Goal: Task Accomplishment & Management: Use online tool/utility

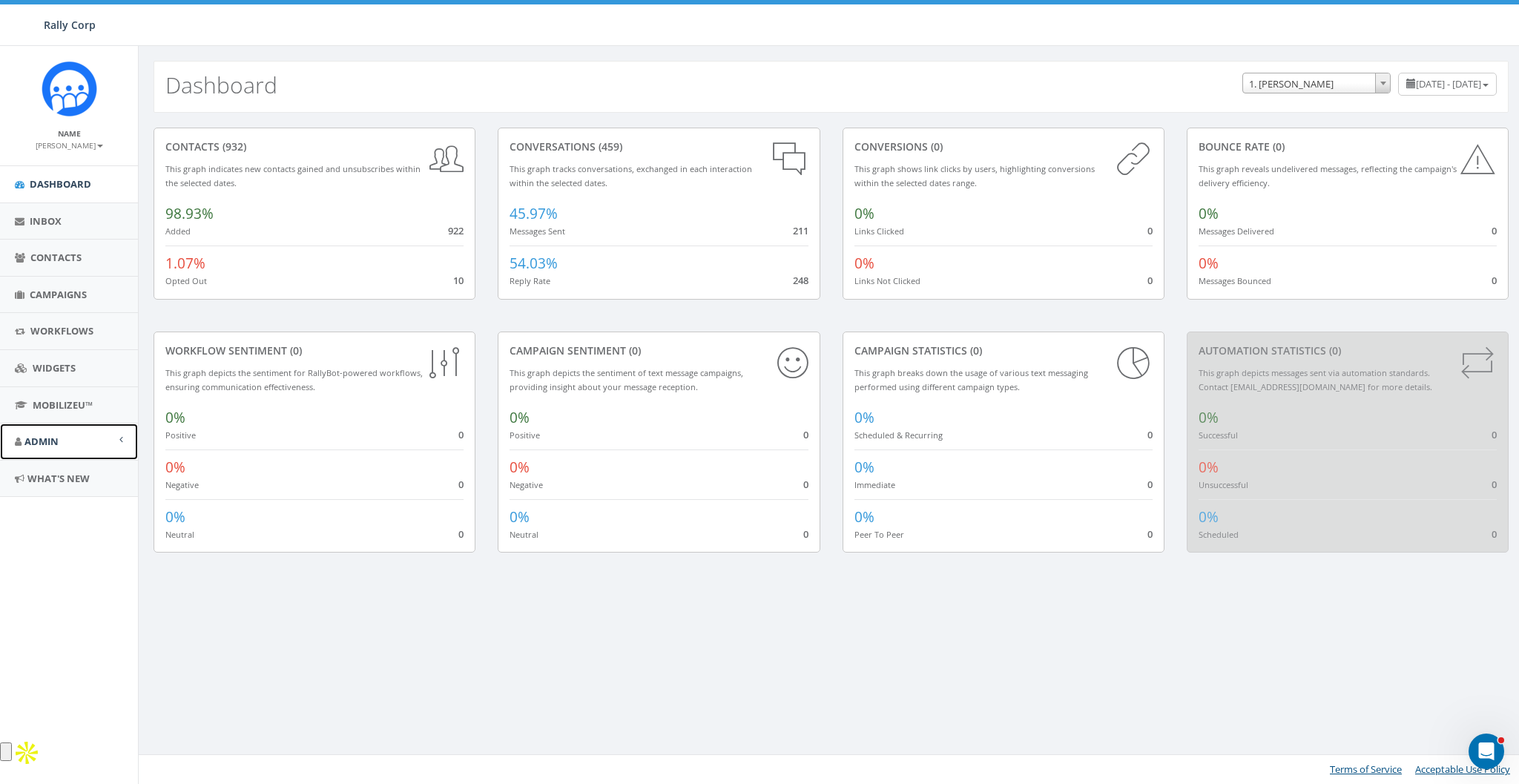
click at [60, 434] on link "Admin" at bounding box center [69, 442] width 138 height 37
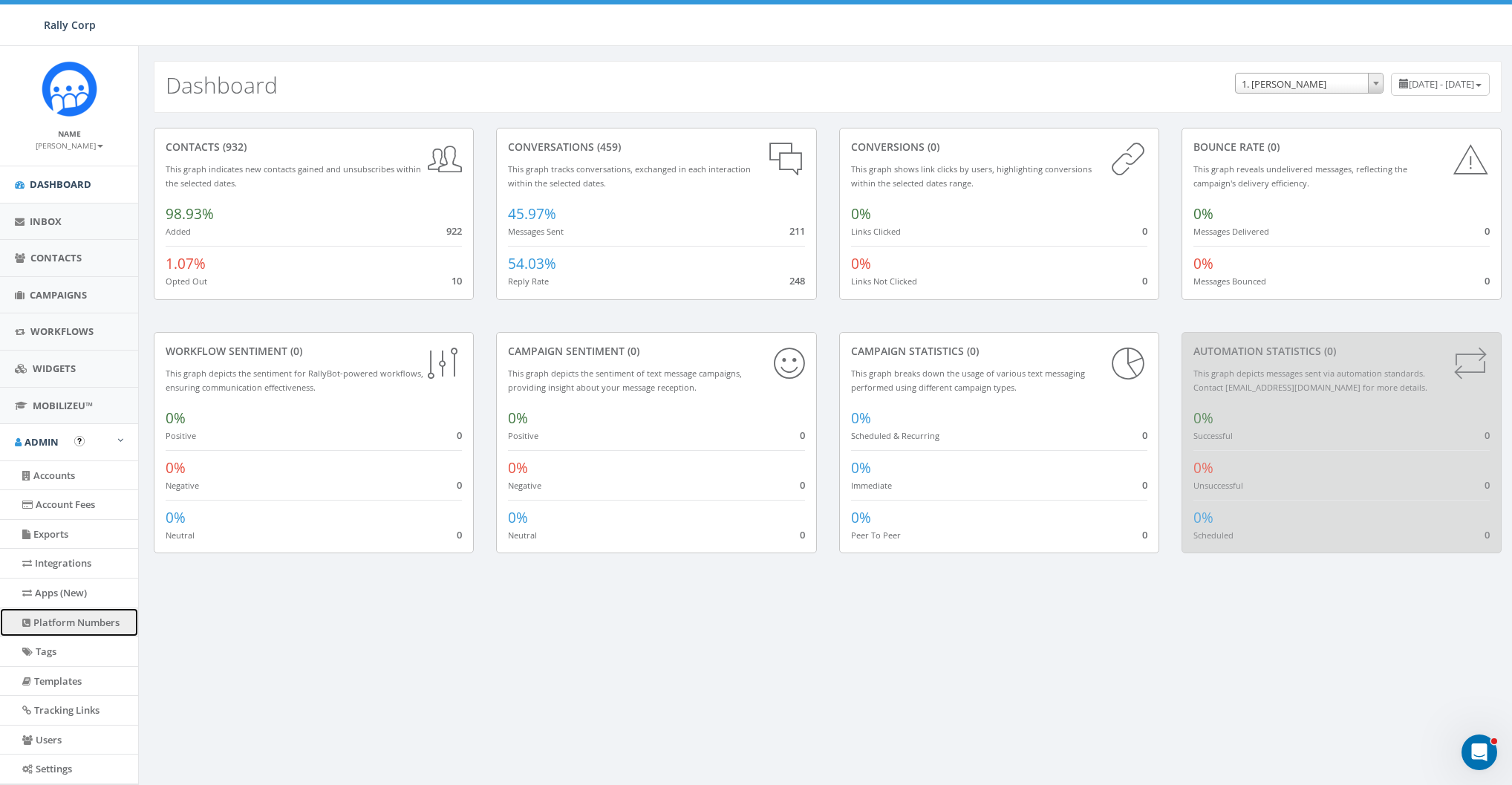
click at [57, 628] on link "Platform Numbers" at bounding box center [69, 622] width 138 height 29
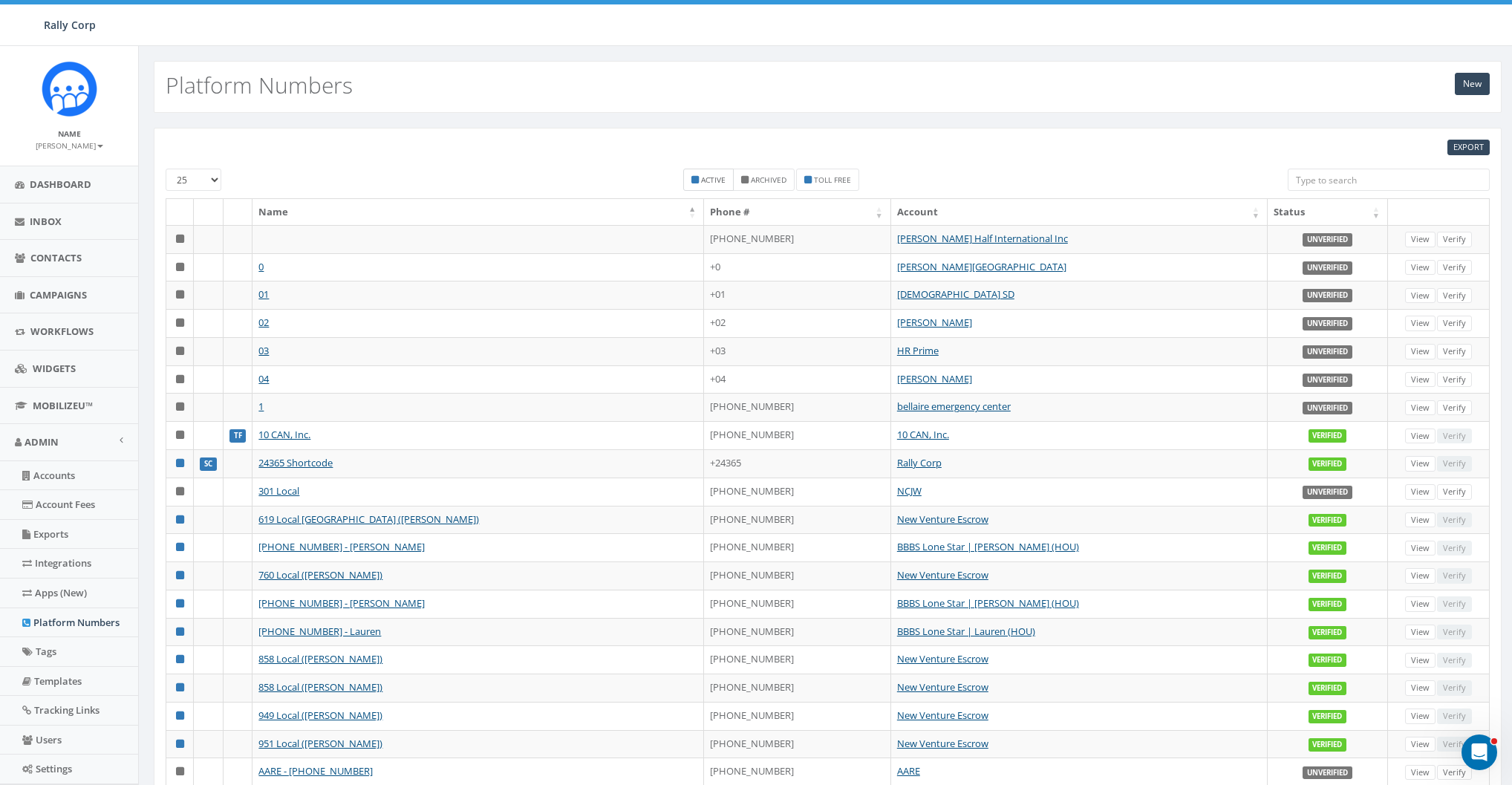
click at [710, 171] on label "Active" at bounding box center [709, 179] width 51 height 22
checkbox input "true"
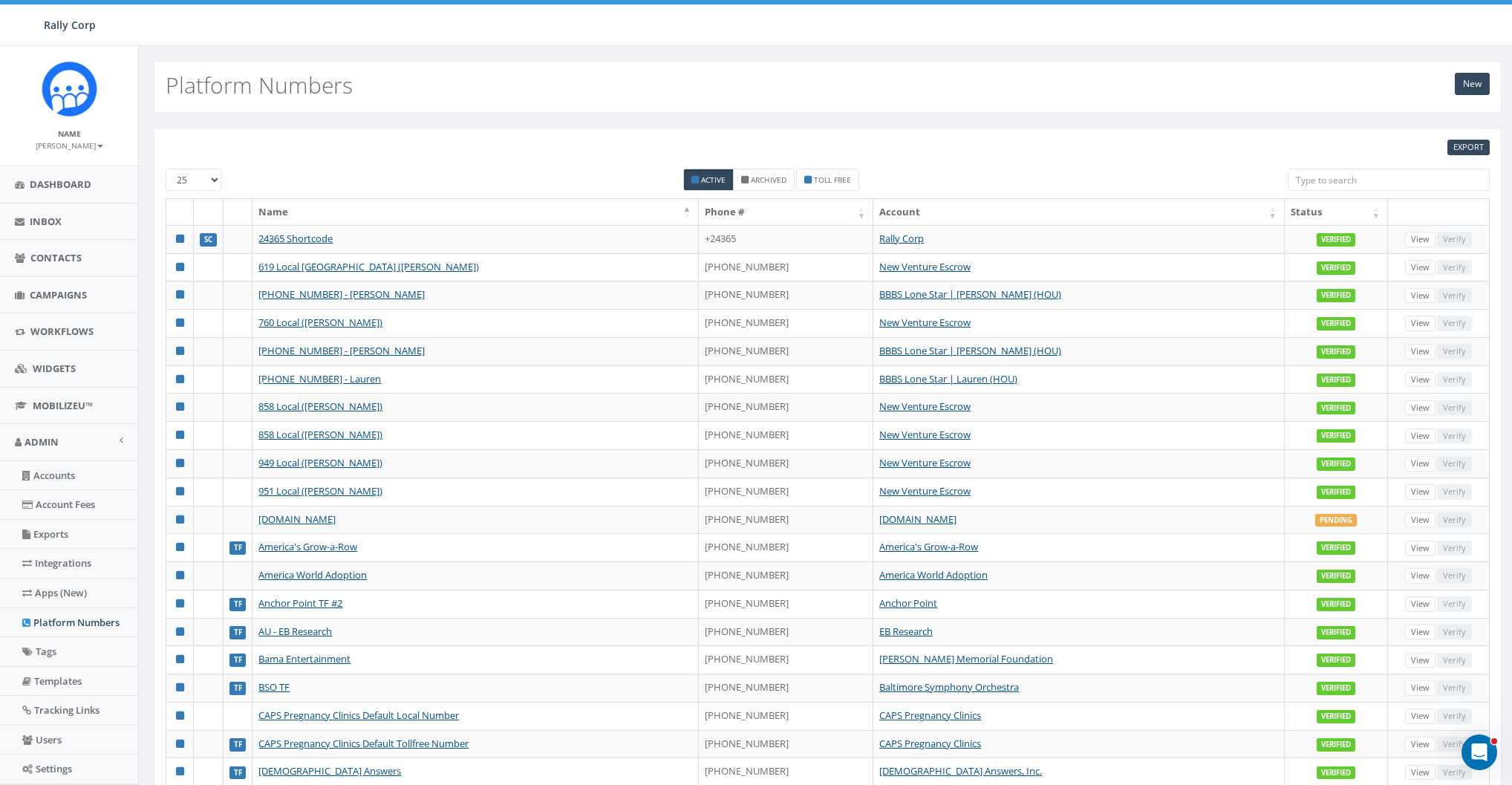
click at [1309, 212] on th "Status" at bounding box center [1336, 212] width 103 height 26
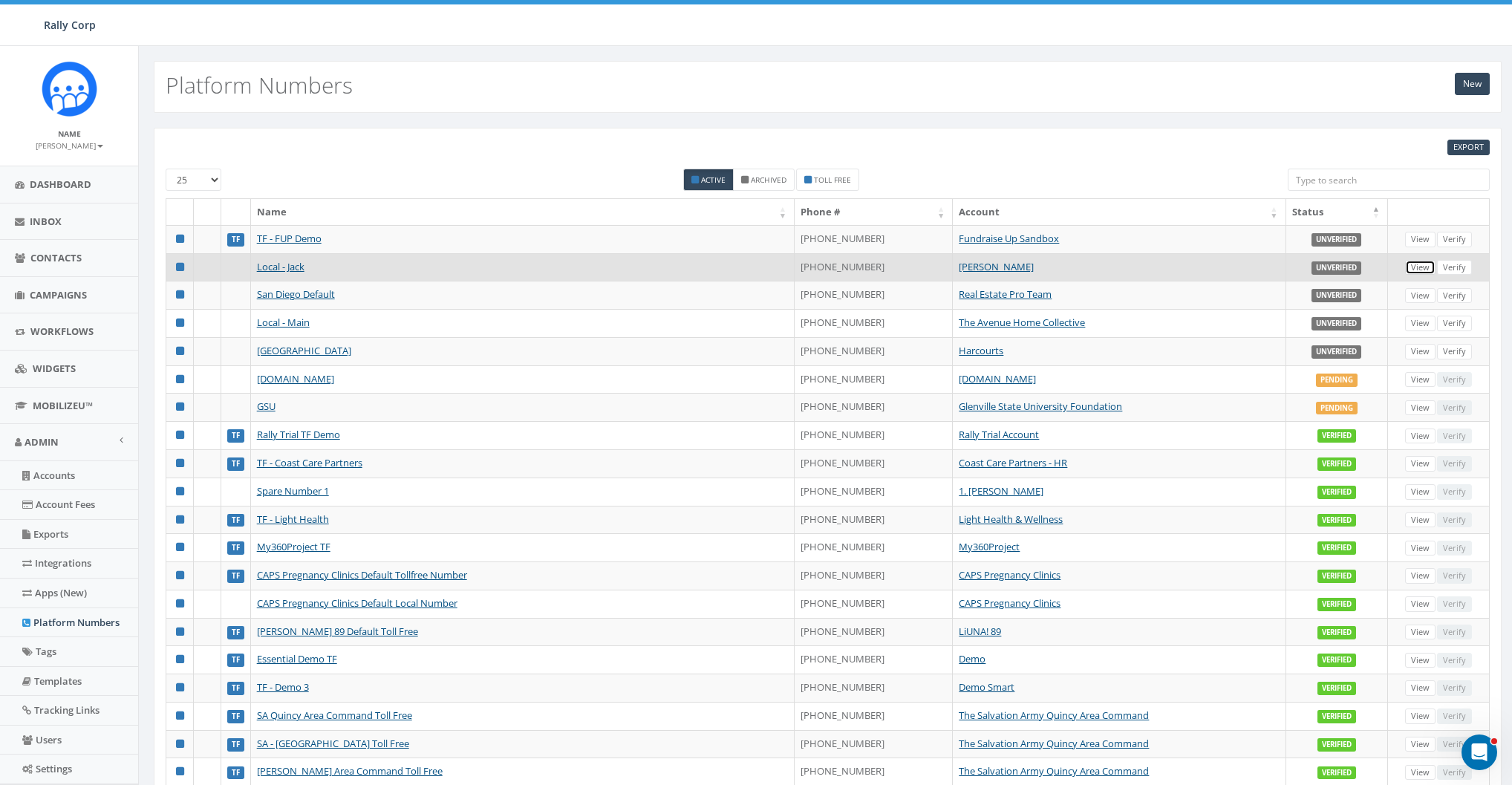
click at [1424, 265] on link "View" at bounding box center [1420, 267] width 30 height 16
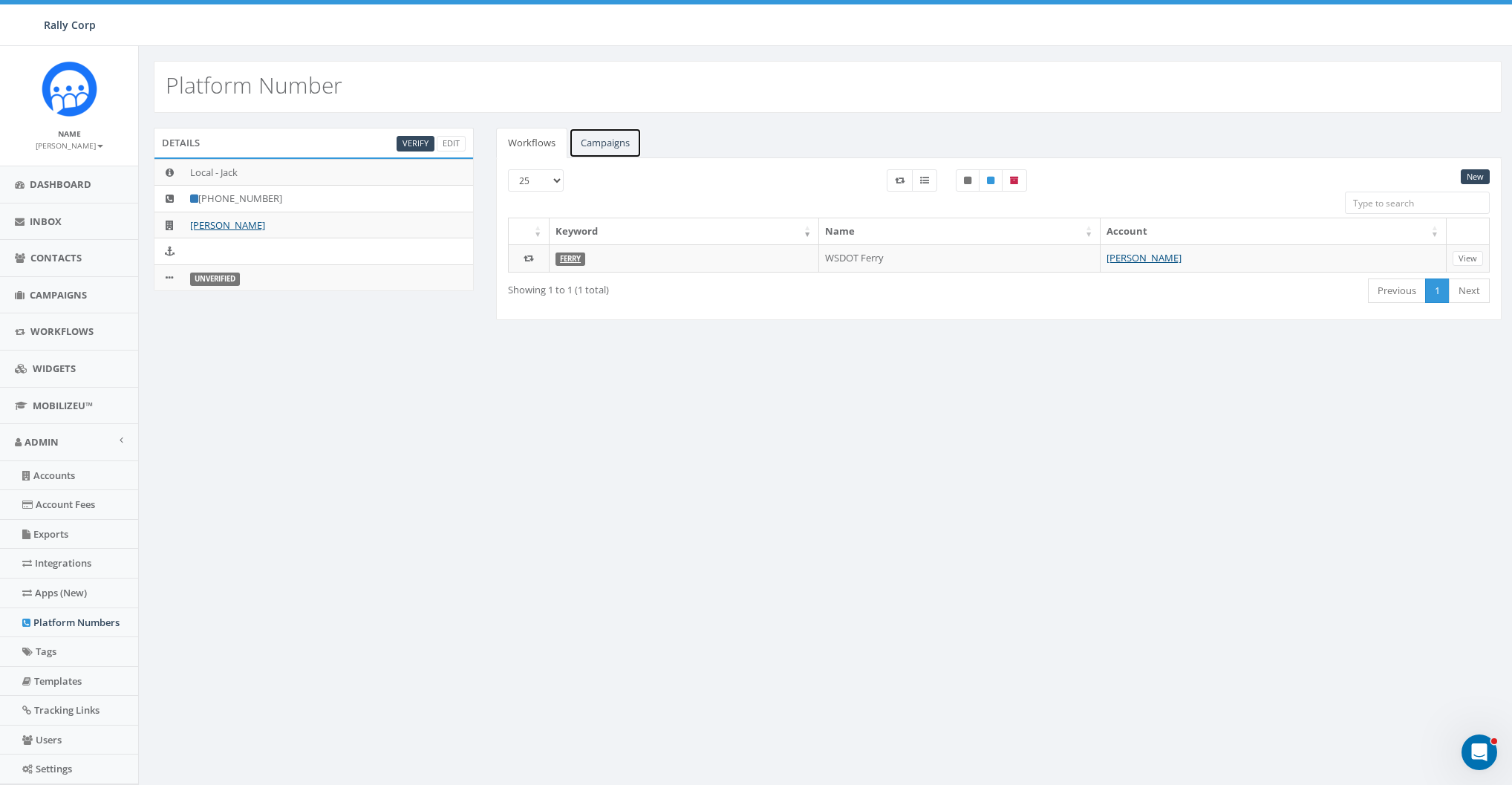
click at [608, 154] on link "Campaigns" at bounding box center [605, 142] width 73 height 30
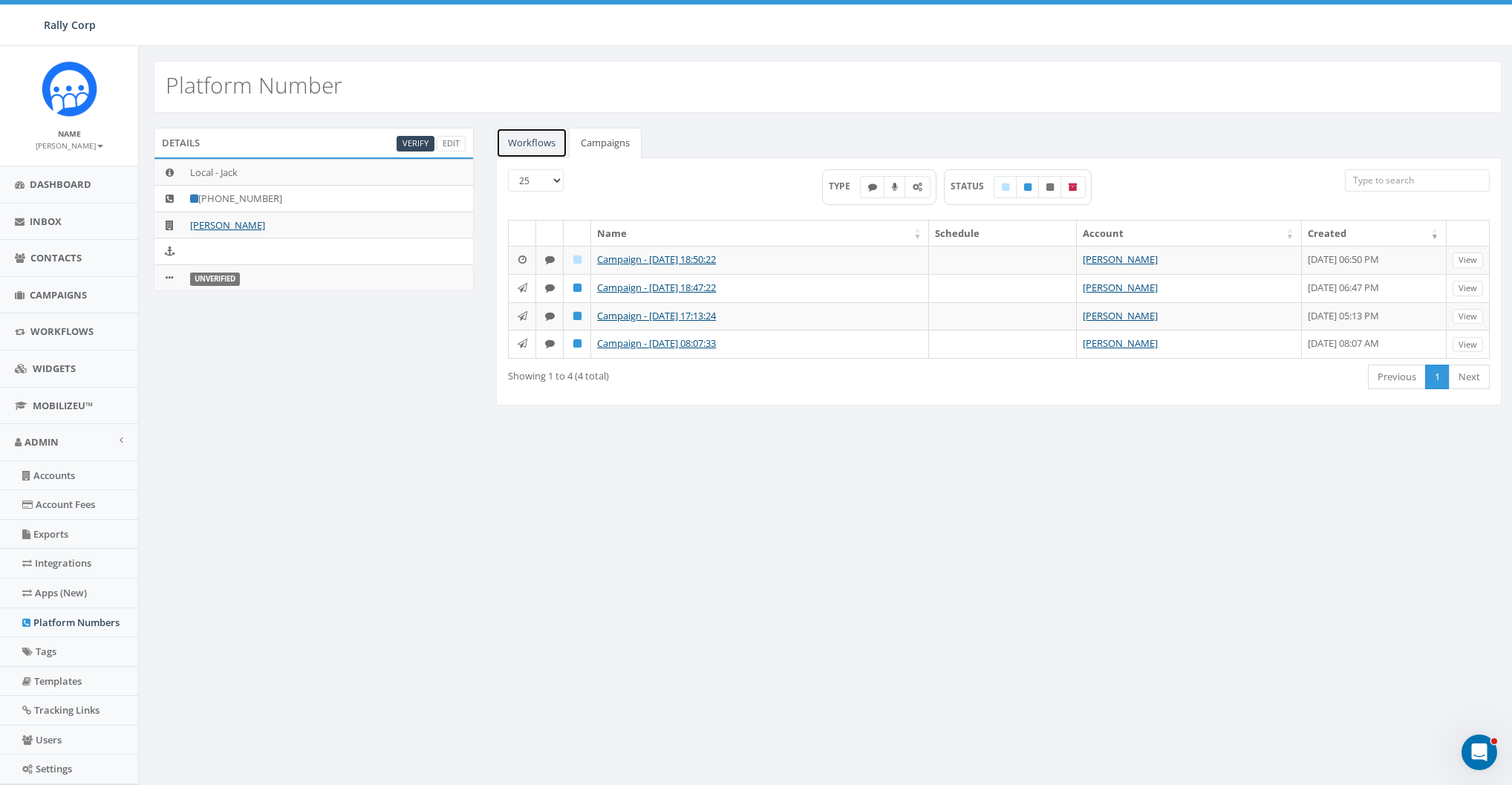
click at [530, 146] on link "Workflows" at bounding box center [532, 142] width 71 height 30
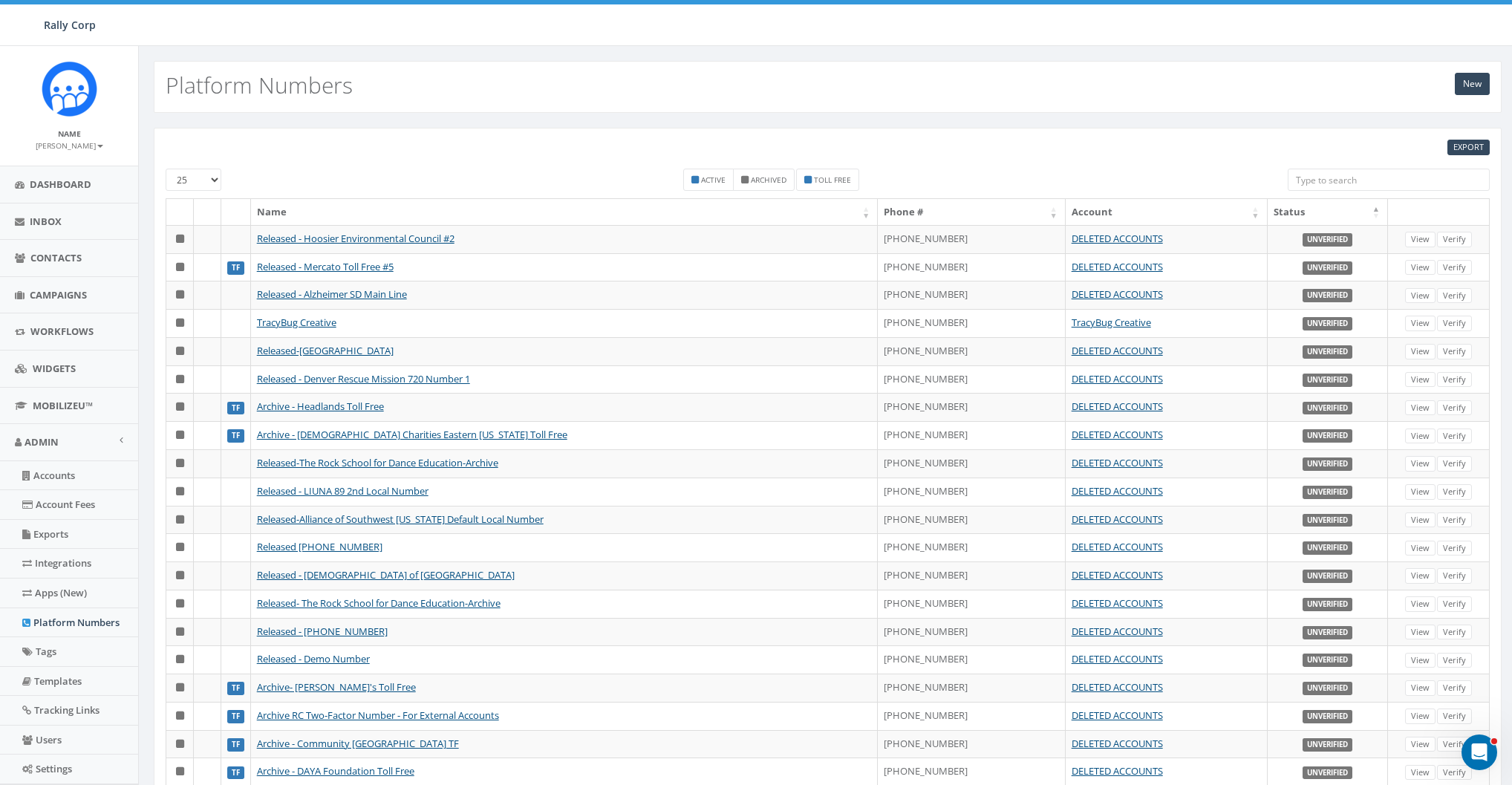
drag, startPoint x: 704, startPoint y: 178, endPoint x: 854, endPoint y: 147, distance: 153.2
click at [704, 179] on small "Active" at bounding box center [713, 179] width 25 height 11
click at [1278, 210] on th "Status" at bounding box center [1329, 212] width 121 height 26
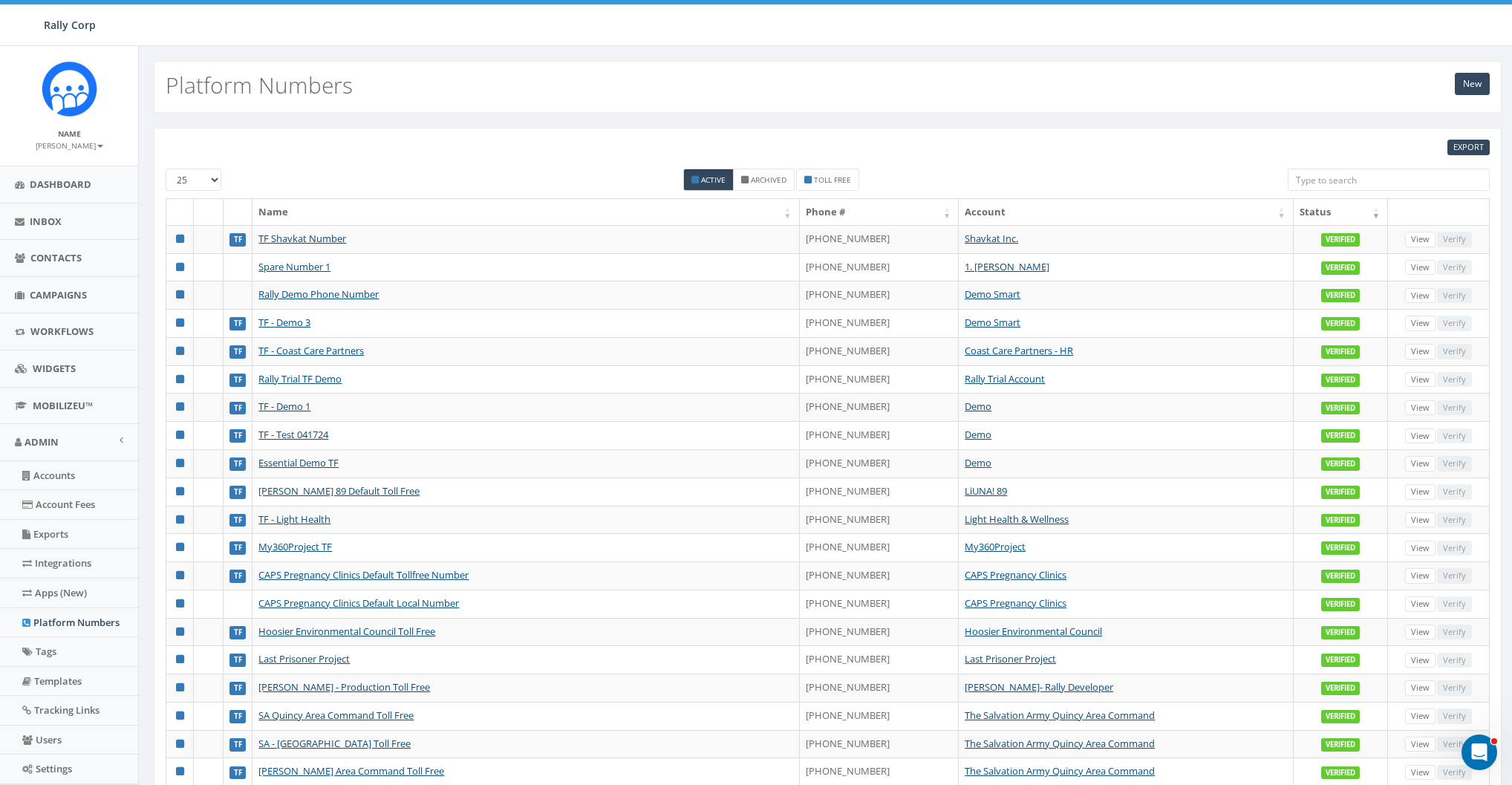
click at [1311, 213] on th "Status" at bounding box center [1340, 212] width 94 height 26
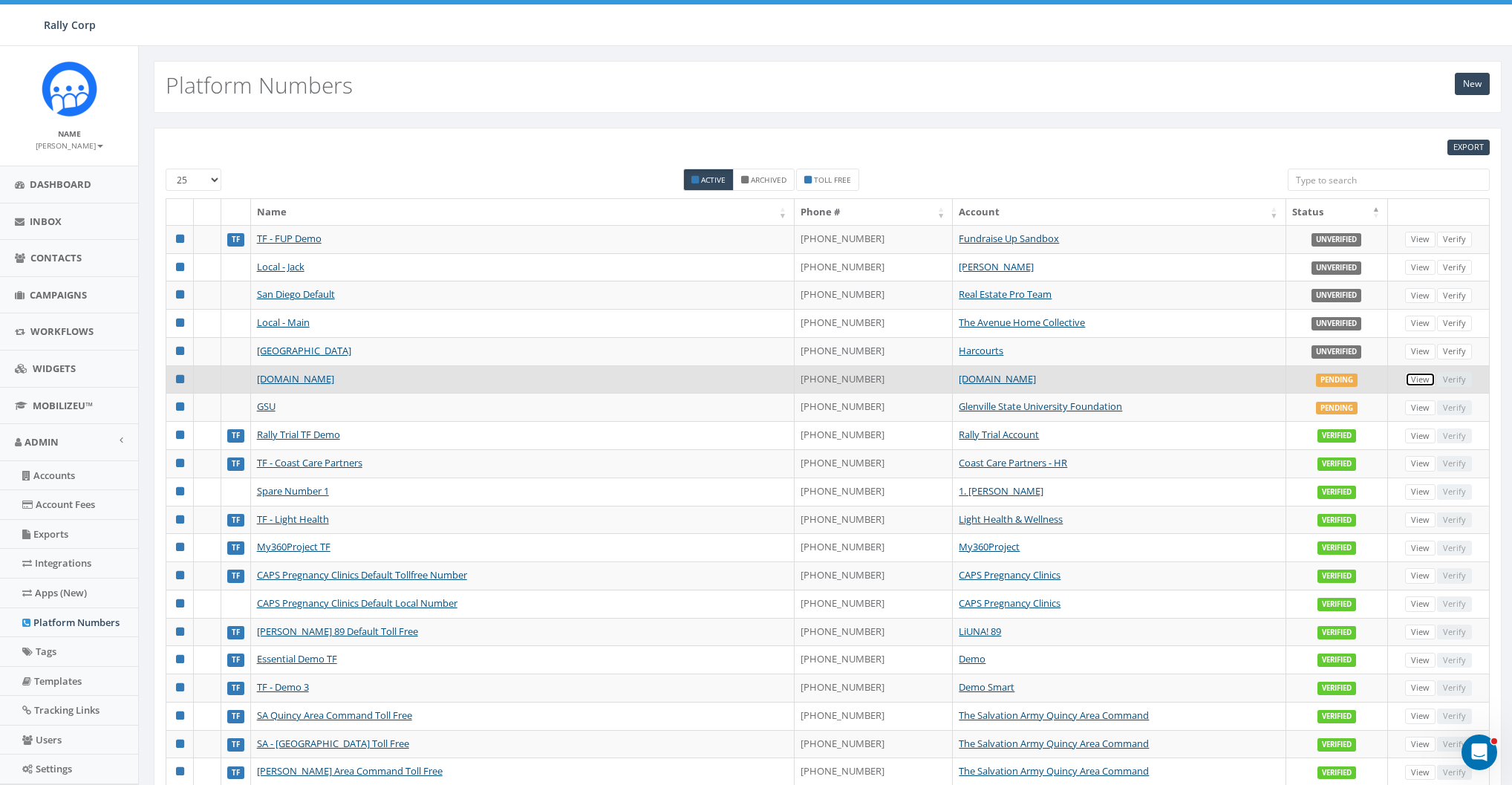
click at [1421, 375] on link "View" at bounding box center [1420, 379] width 30 height 16
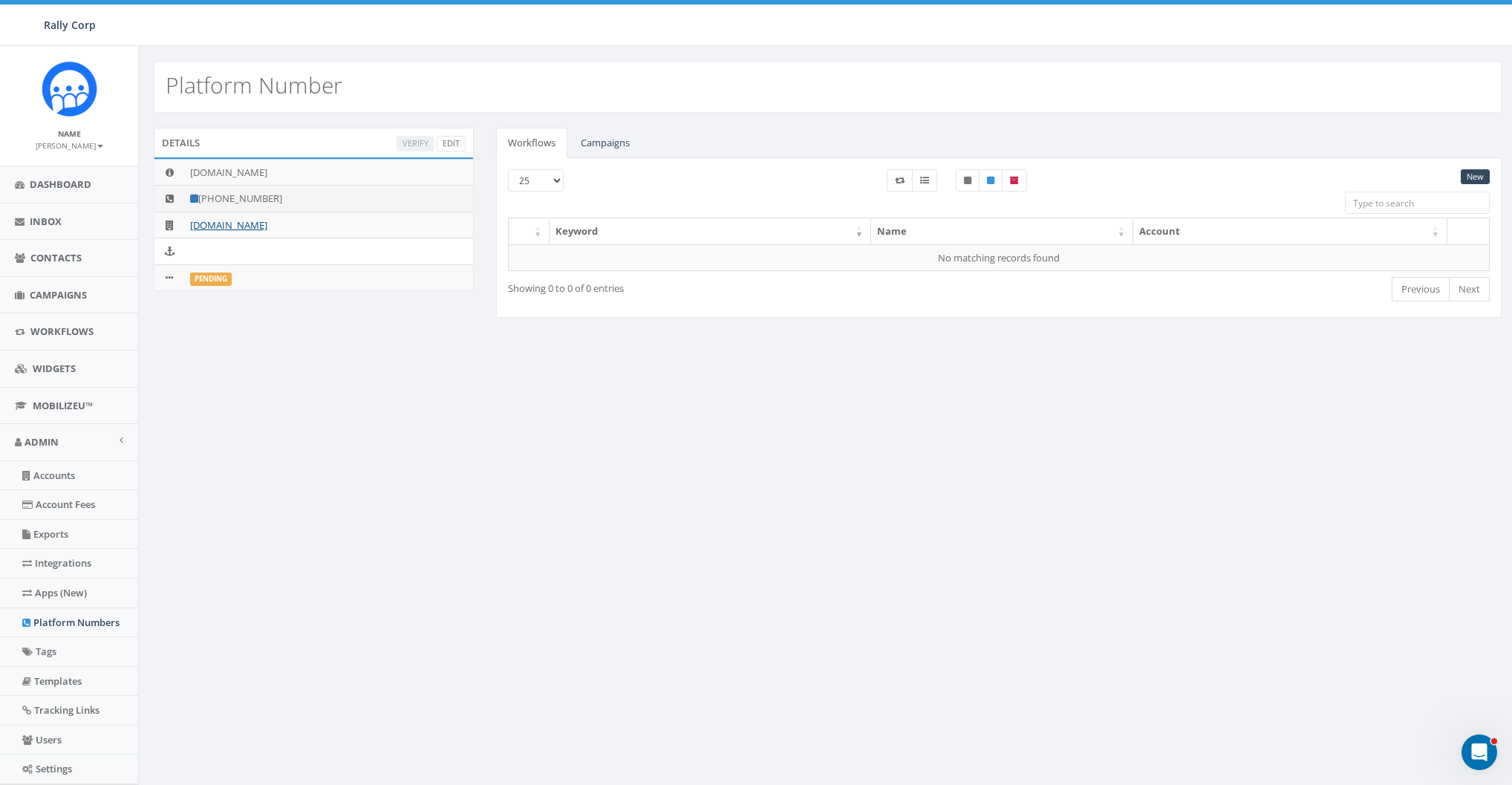
click at [217, 197] on td "+1 612-682-2285" at bounding box center [328, 199] width 289 height 27
drag, startPoint x: 215, startPoint y: 198, endPoint x: 291, endPoint y: 197, distance: 76.0
click at [291, 197] on td "+1 612-682-2285" at bounding box center [328, 199] width 289 height 27
copy td "612-682-2285"
click at [351, 336] on div "Details Verify Edit AdoptAClassroom.org +1 612-682-2285 AdoptAClassroom.org Pen…" at bounding box center [828, 232] width 1378 height 239
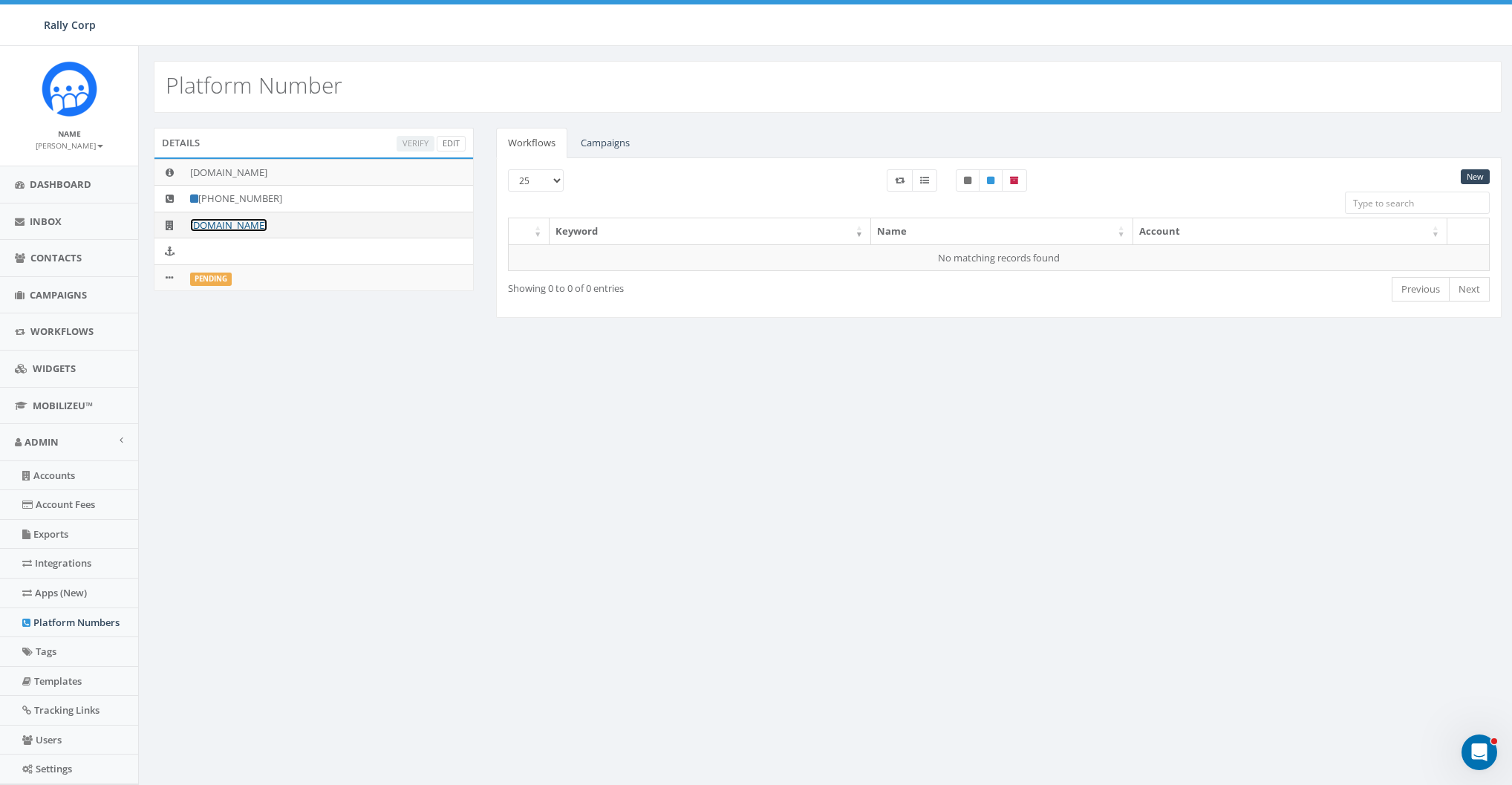
click at [260, 222] on link "[DOMAIN_NAME]" at bounding box center [229, 225] width 77 height 13
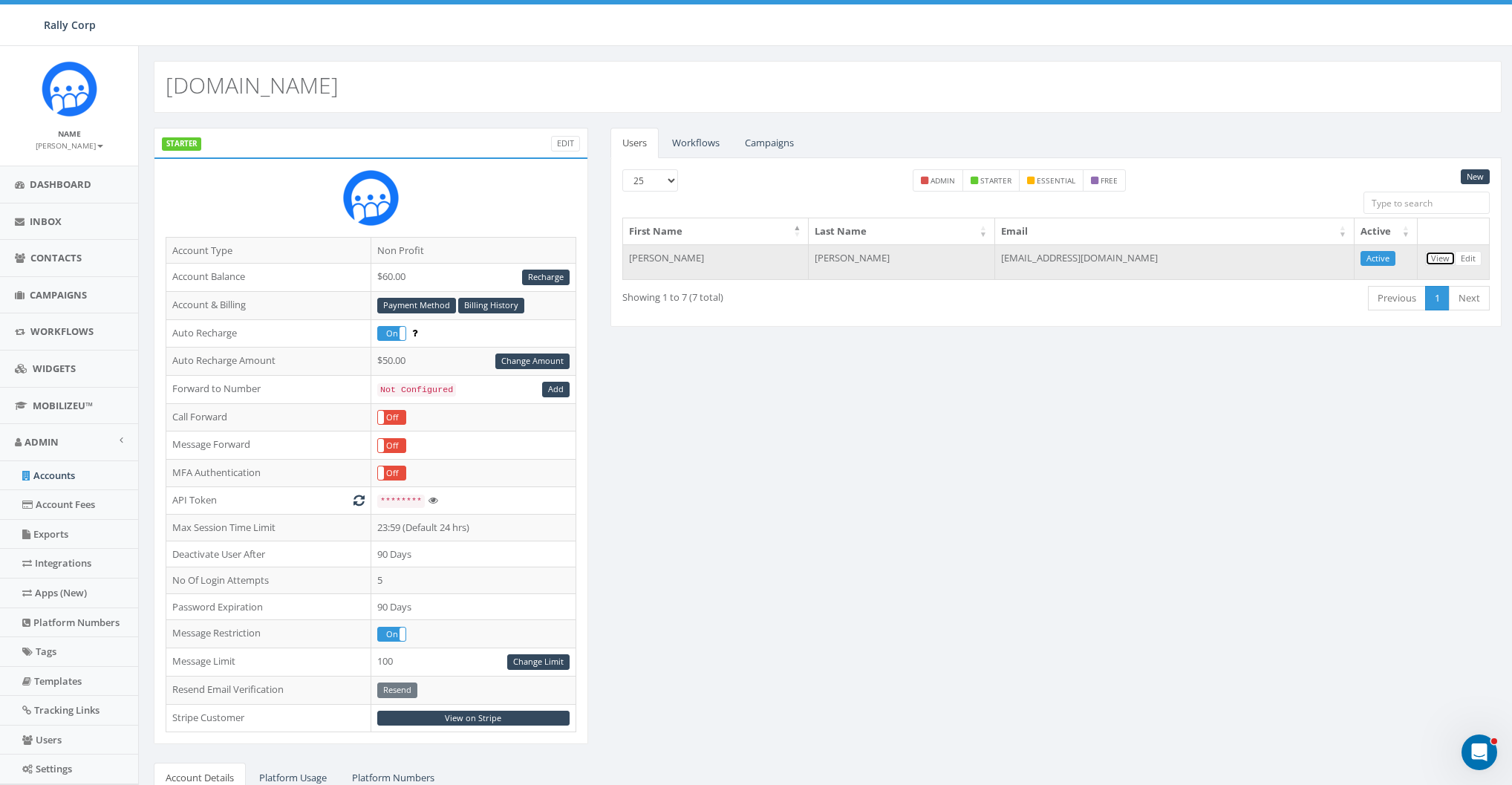
click at [1438, 257] on link "View" at bounding box center [1440, 258] width 30 height 16
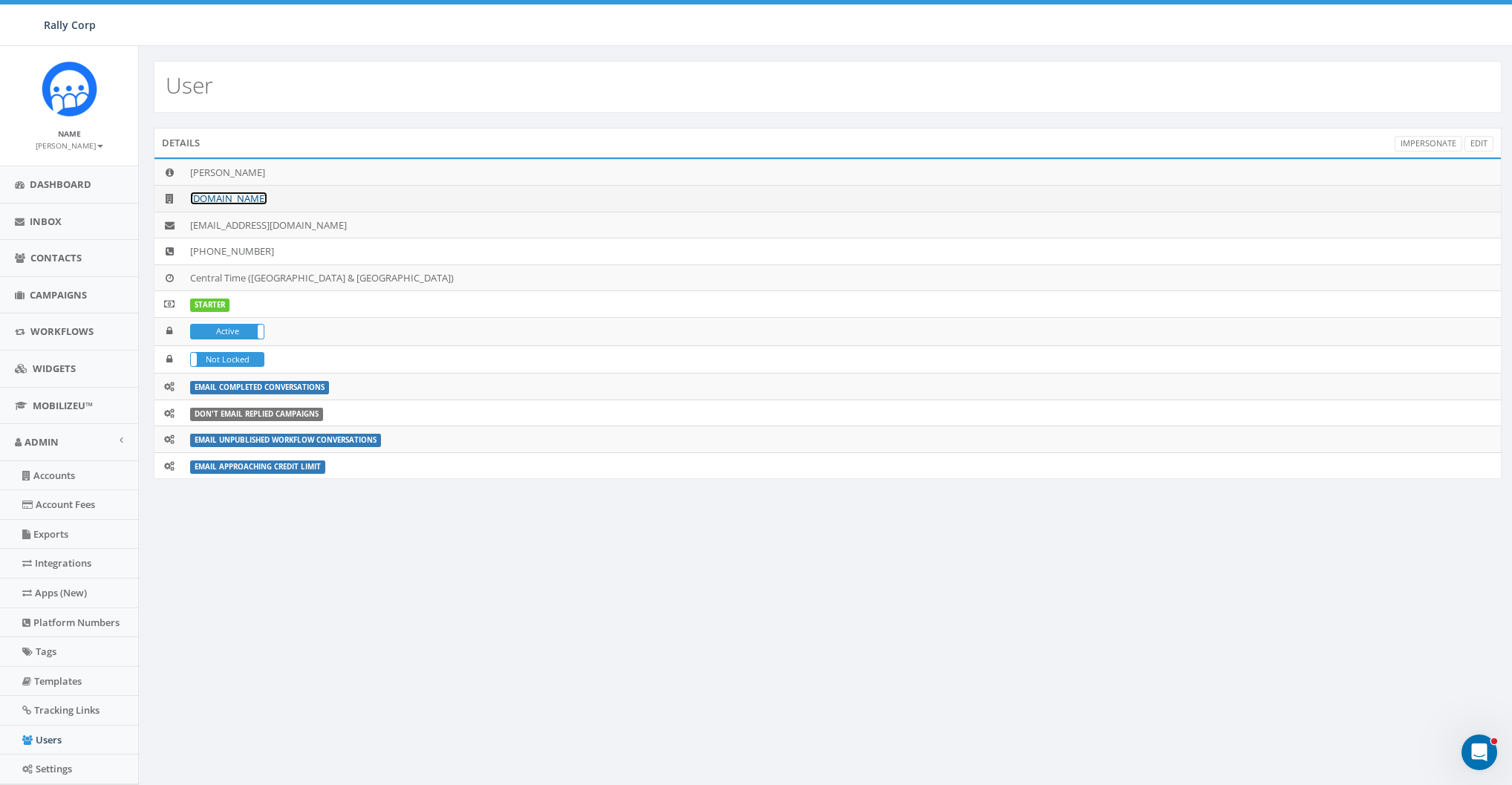
click at [249, 199] on link "[DOMAIN_NAME]" at bounding box center [229, 198] width 77 height 13
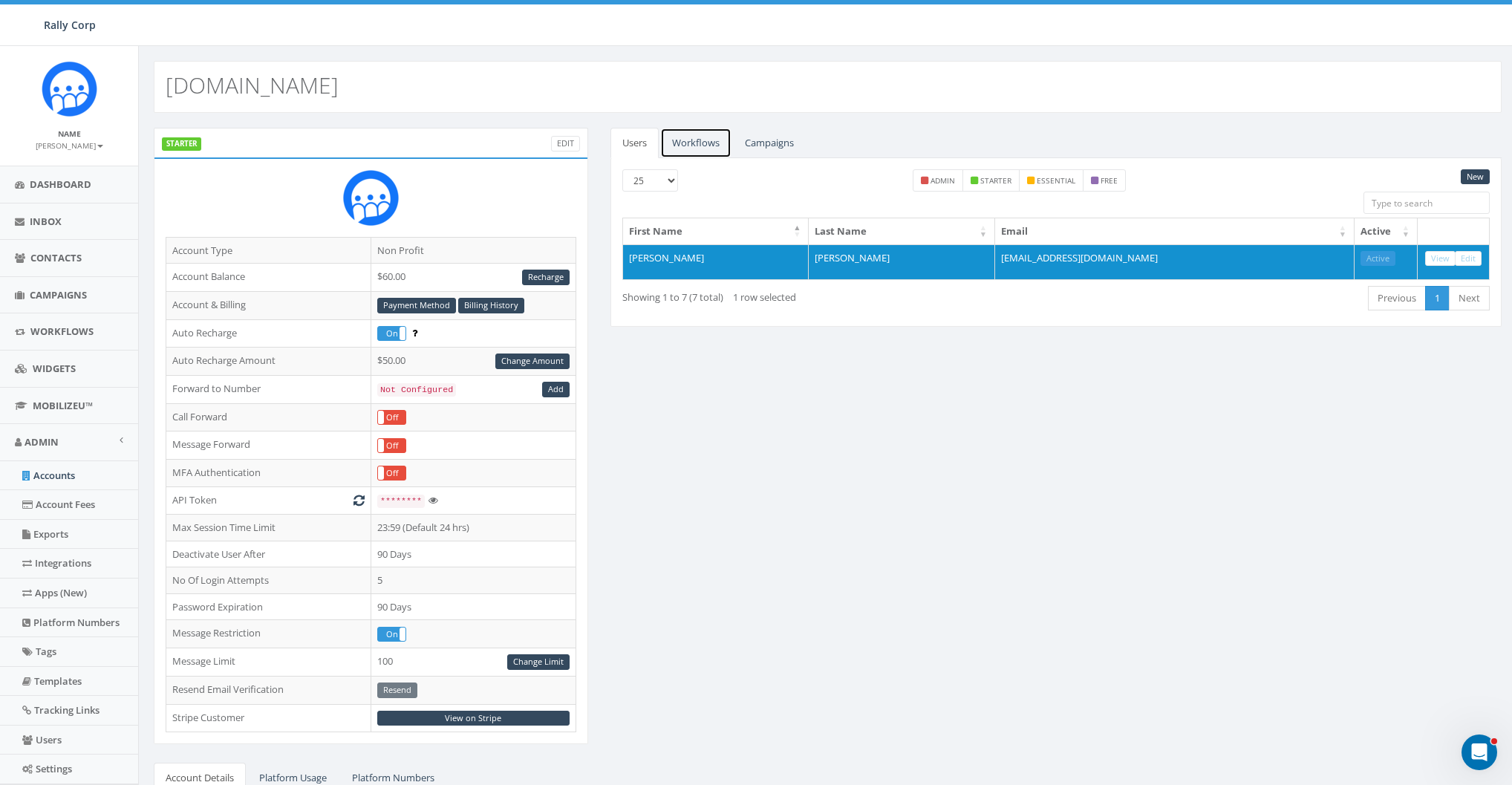
click at [712, 146] on link "Workflows" at bounding box center [696, 142] width 71 height 30
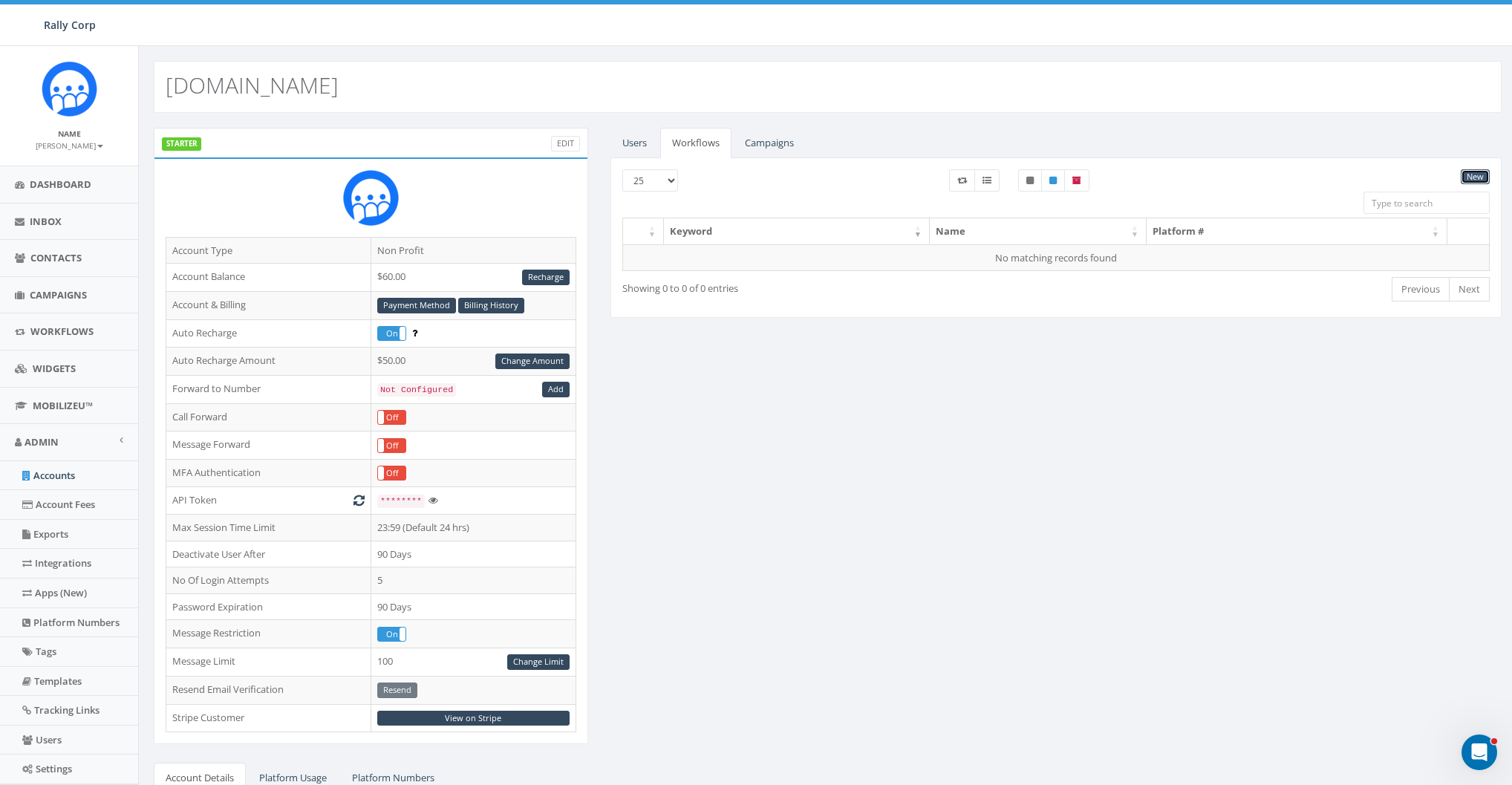
click at [1477, 171] on link "New" at bounding box center [1475, 177] width 29 height 16
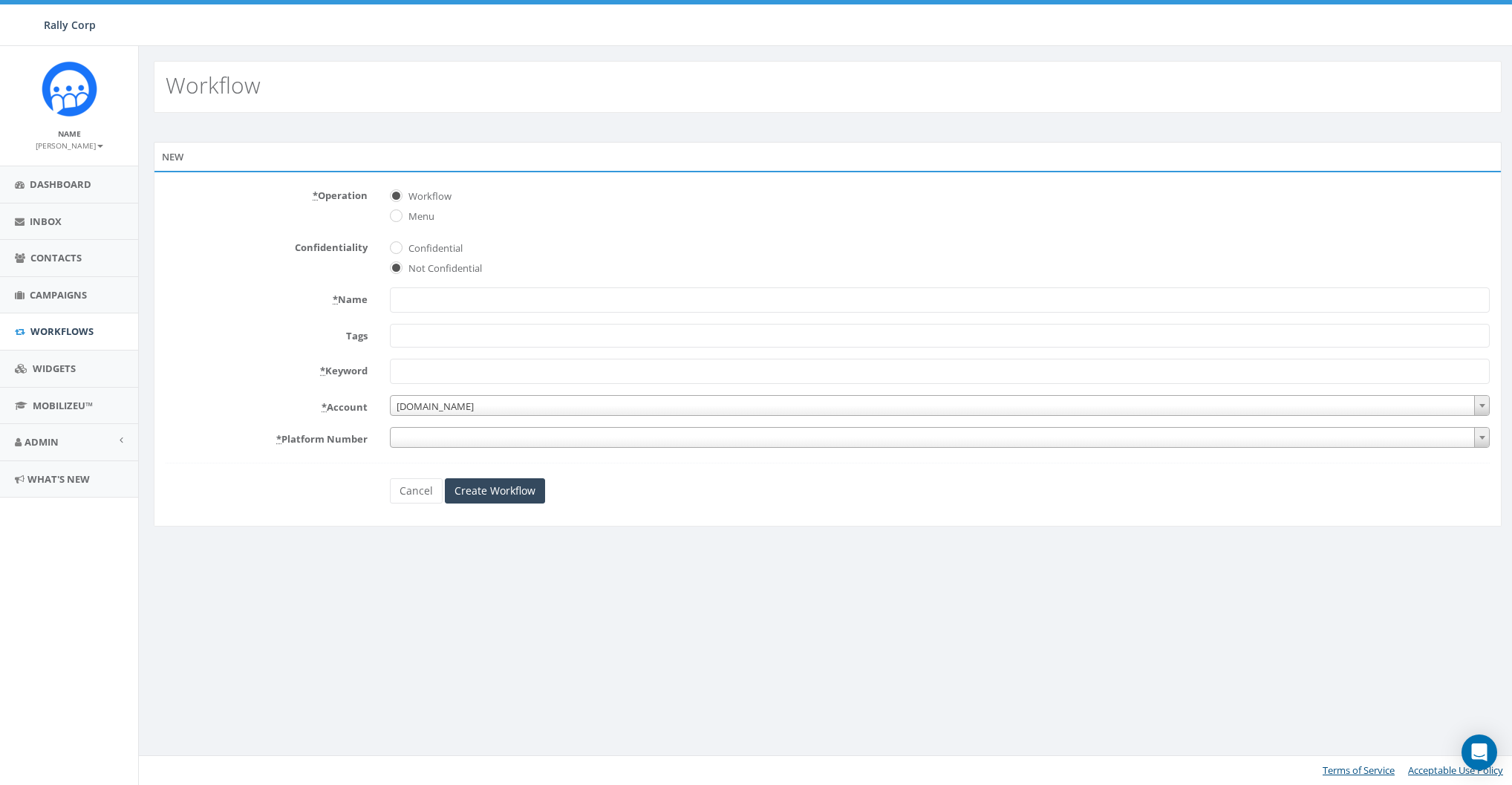
select select
type input "FORM"
click at [439, 436] on span at bounding box center [941, 437] width 1100 height 20
click at [439, 437] on span at bounding box center [941, 437] width 1100 height 20
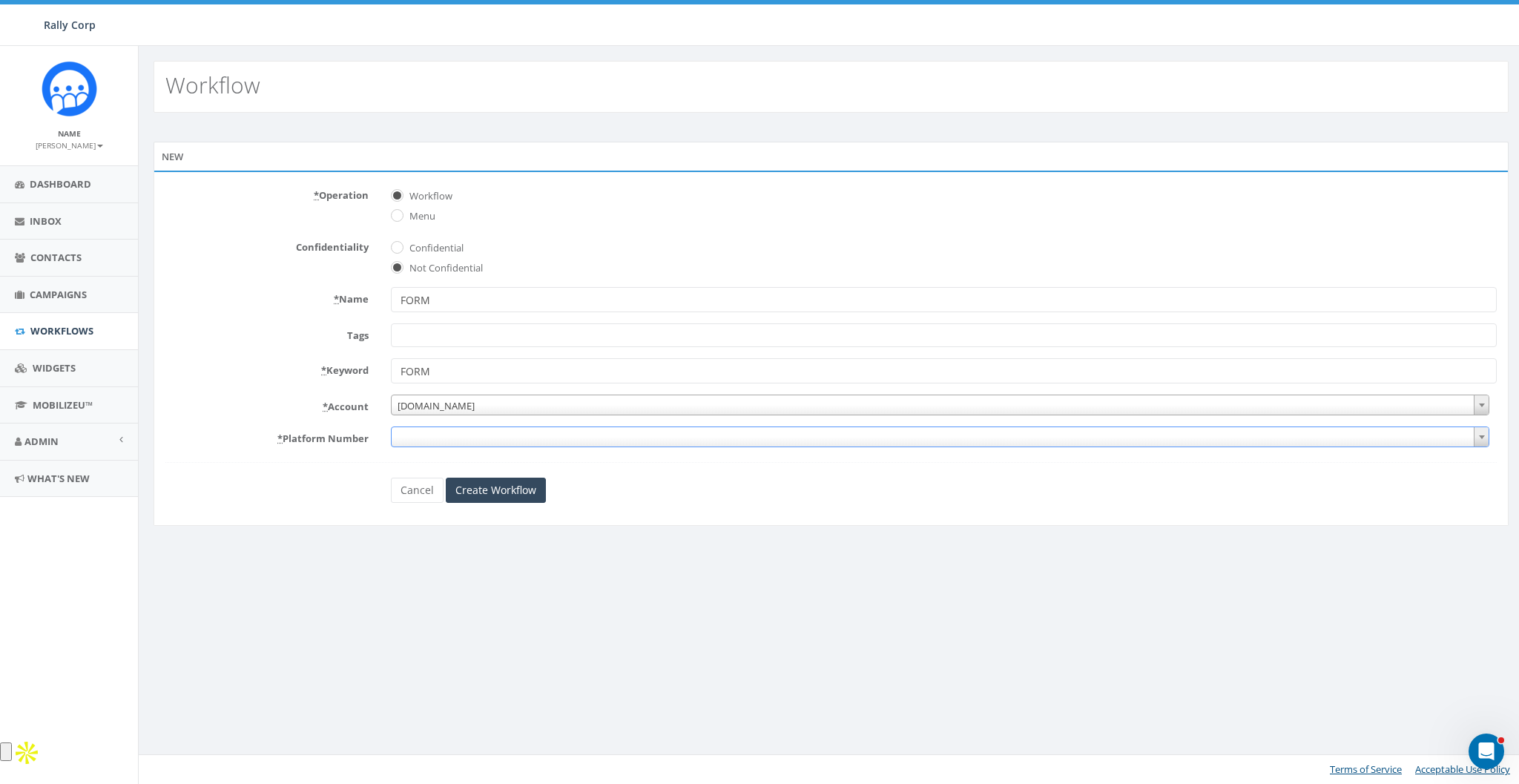
click at [439, 436] on span at bounding box center [940, 436] width 1098 height 20
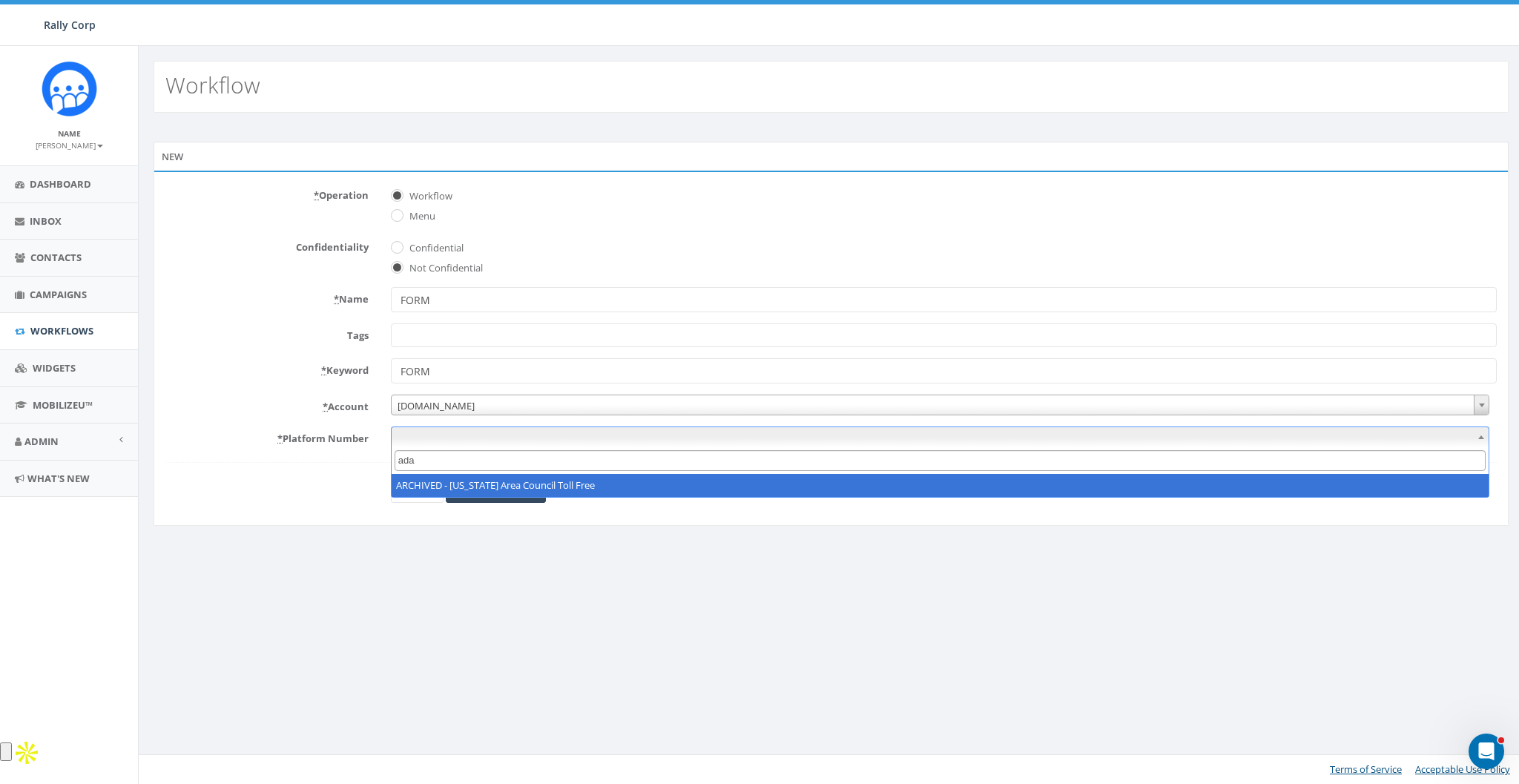
type input "ad"
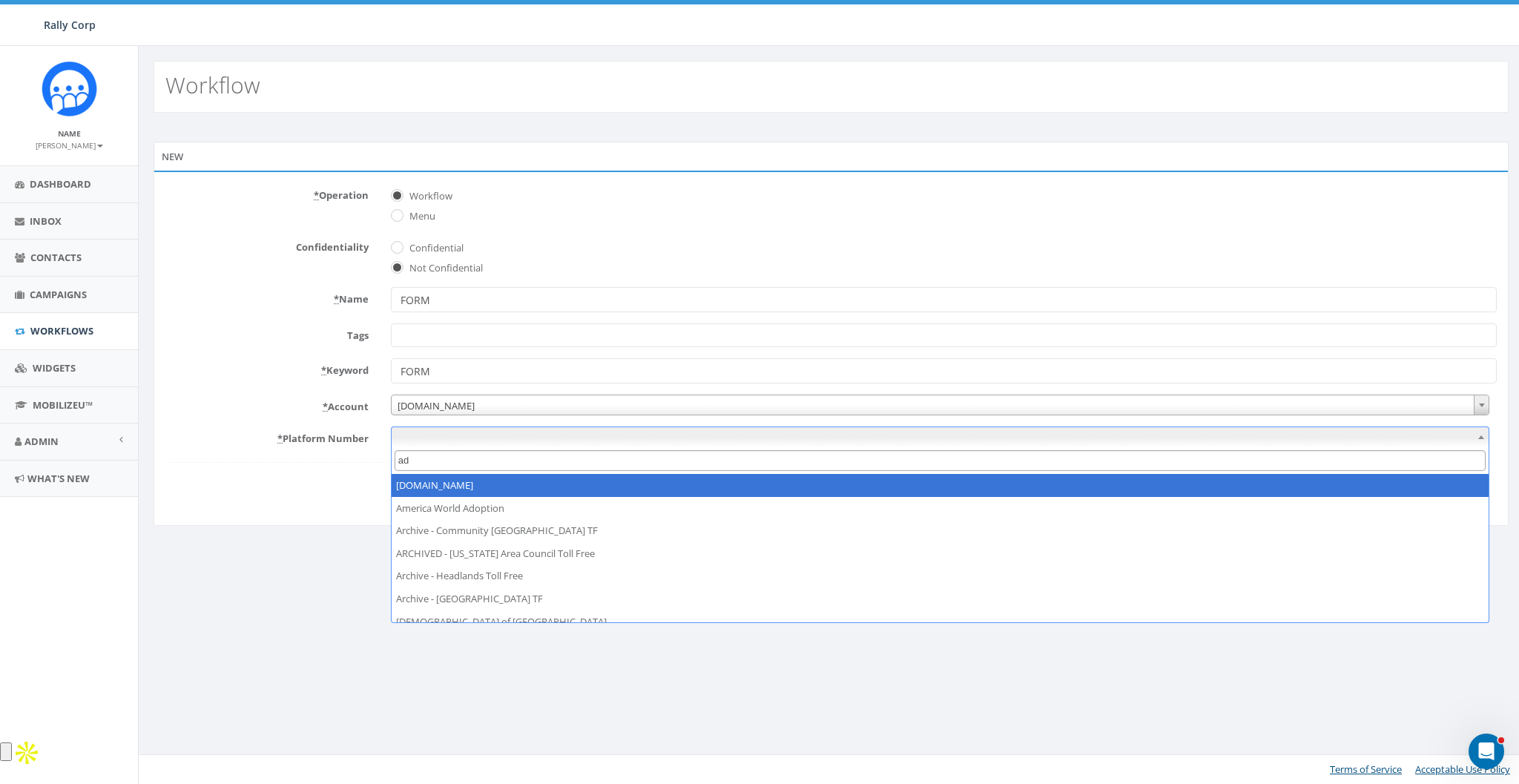
select select "7530523"
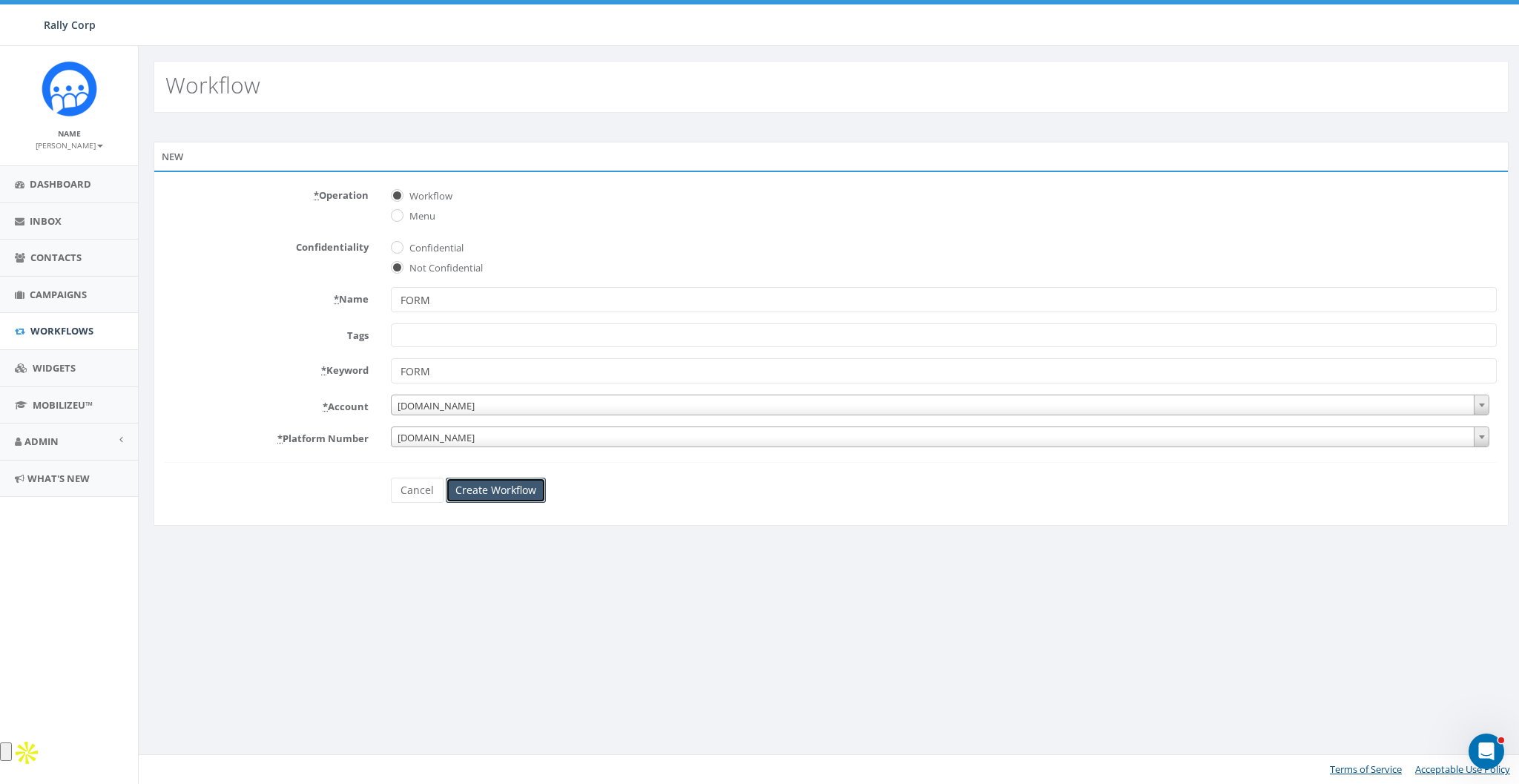
click at [483, 488] on input "Create Workflow" at bounding box center [496, 490] width 100 height 25
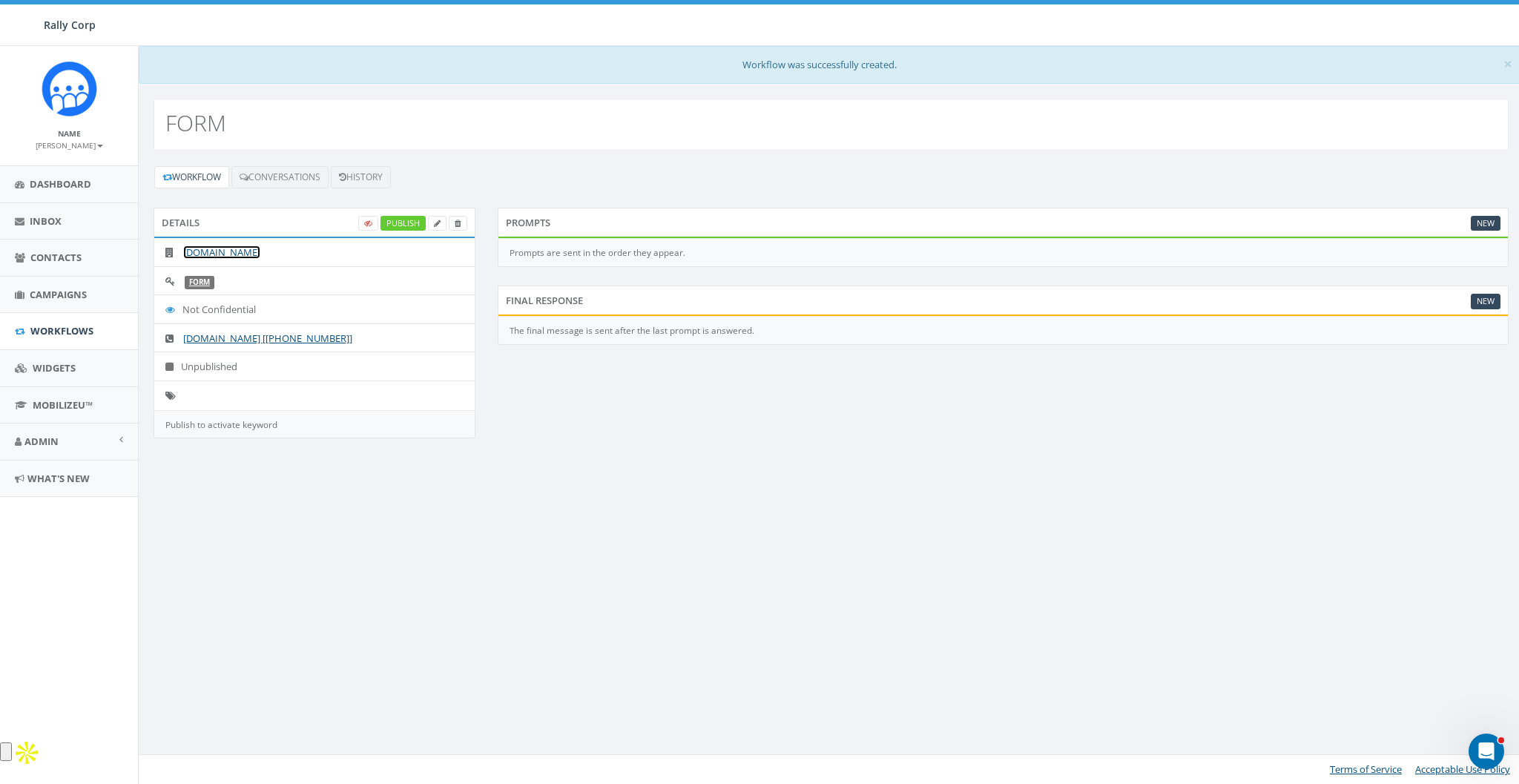
click at [220, 251] on link "[DOMAIN_NAME]" at bounding box center [221, 252] width 77 height 13
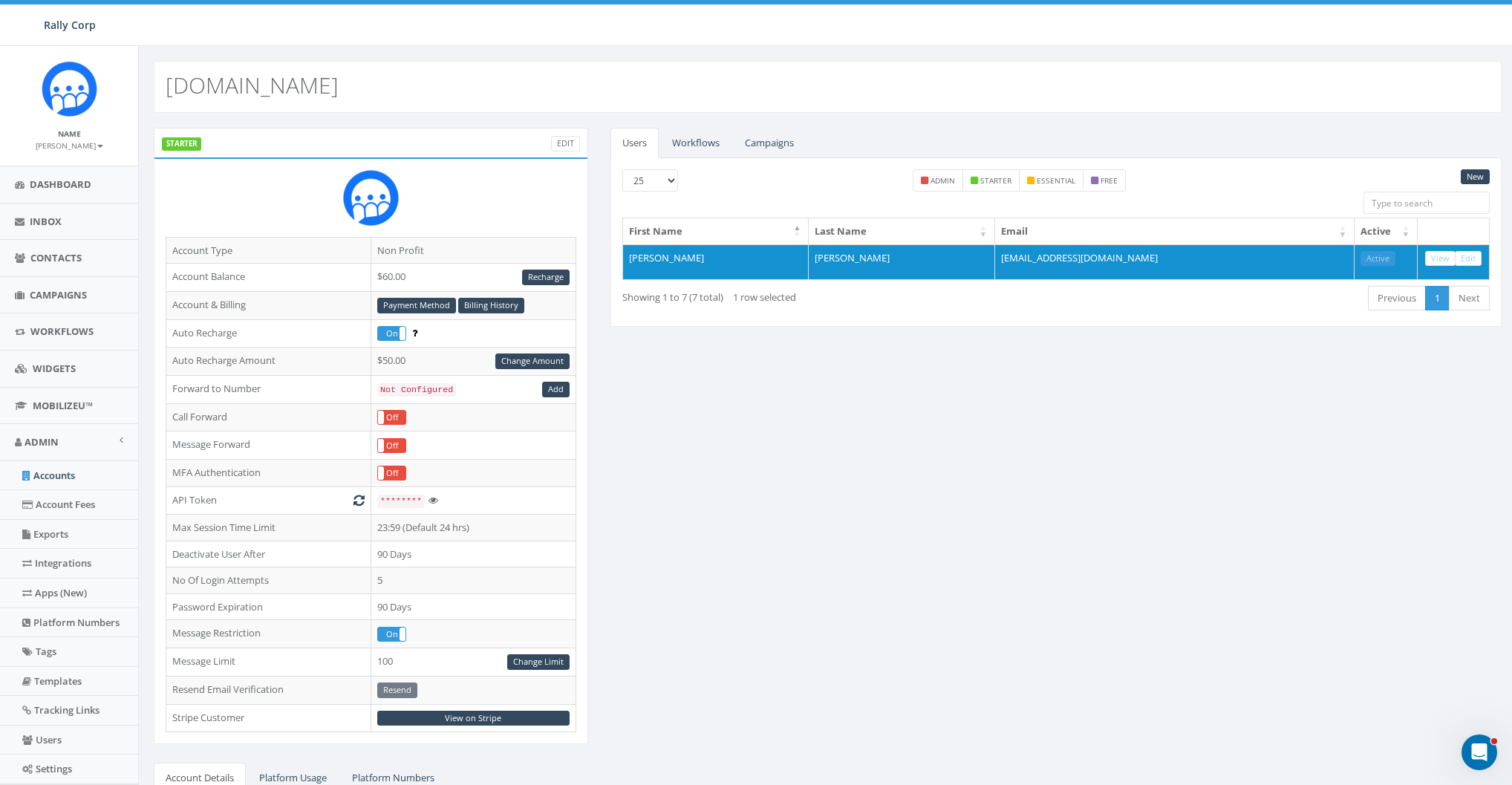
scroll to position [262, 0]
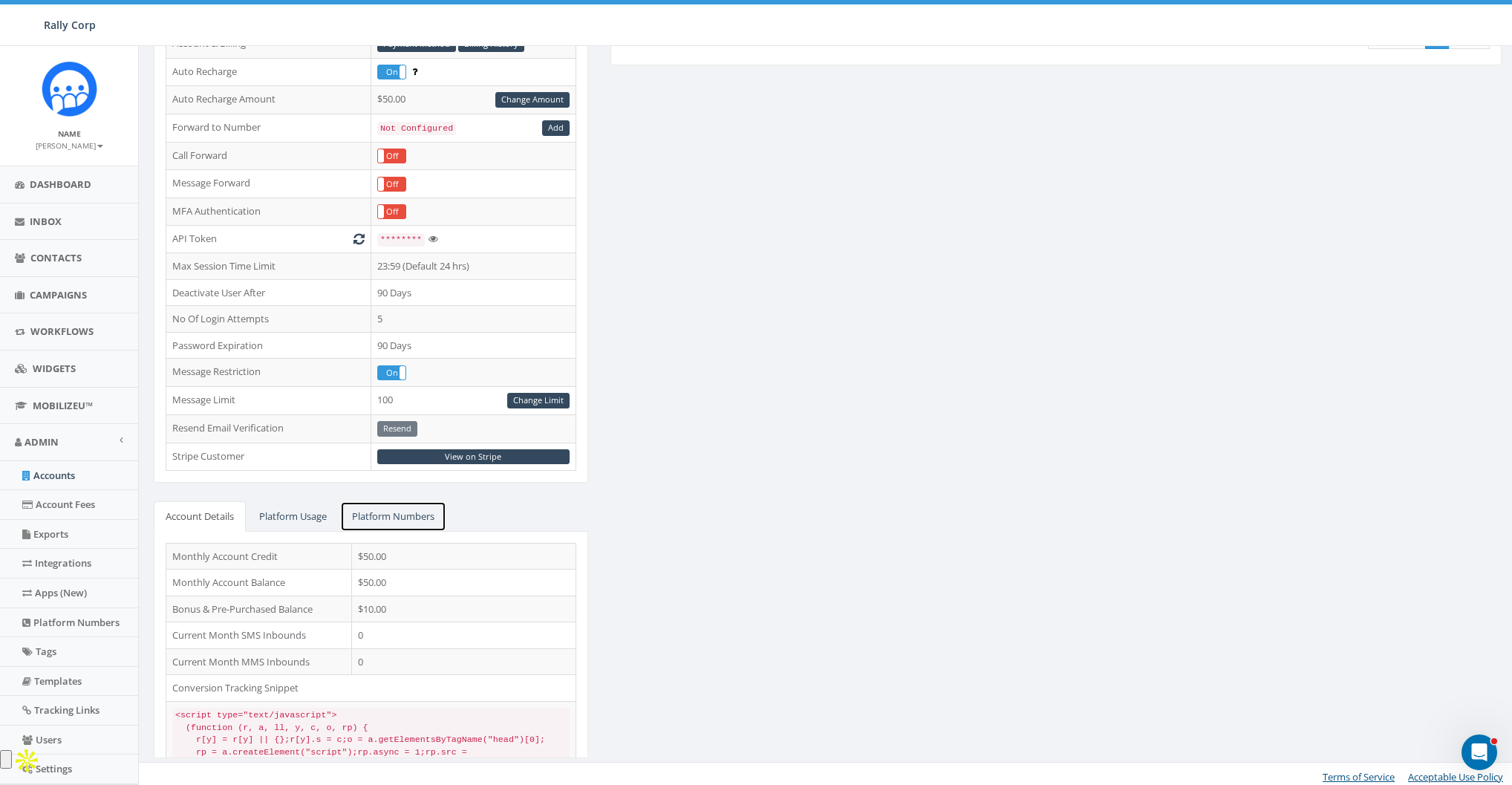
click at [417, 505] on link "Platform Numbers" at bounding box center [393, 516] width 106 height 30
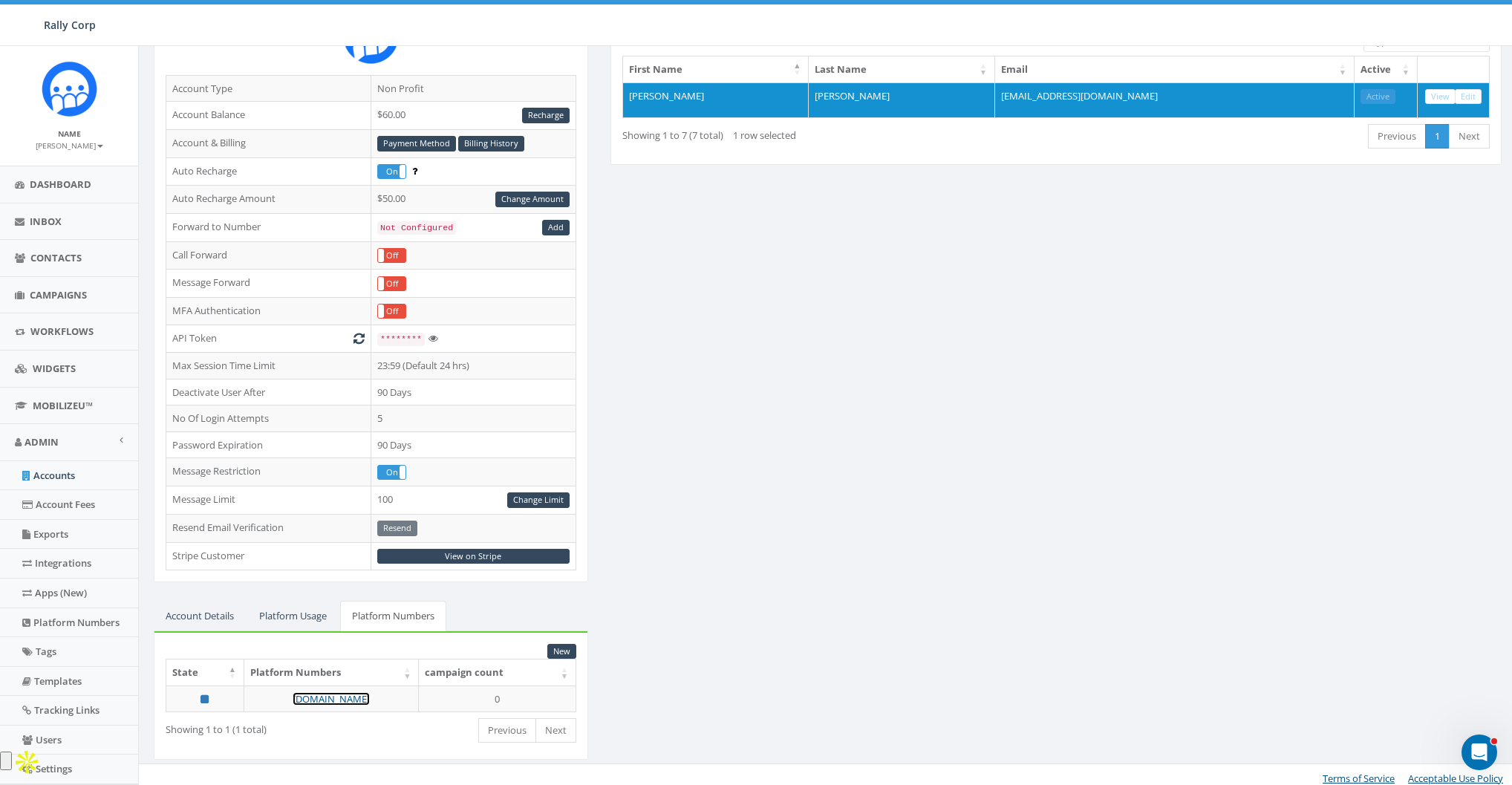
click at [328, 693] on link "[DOMAIN_NAME]" at bounding box center [331, 699] width 77 height 13
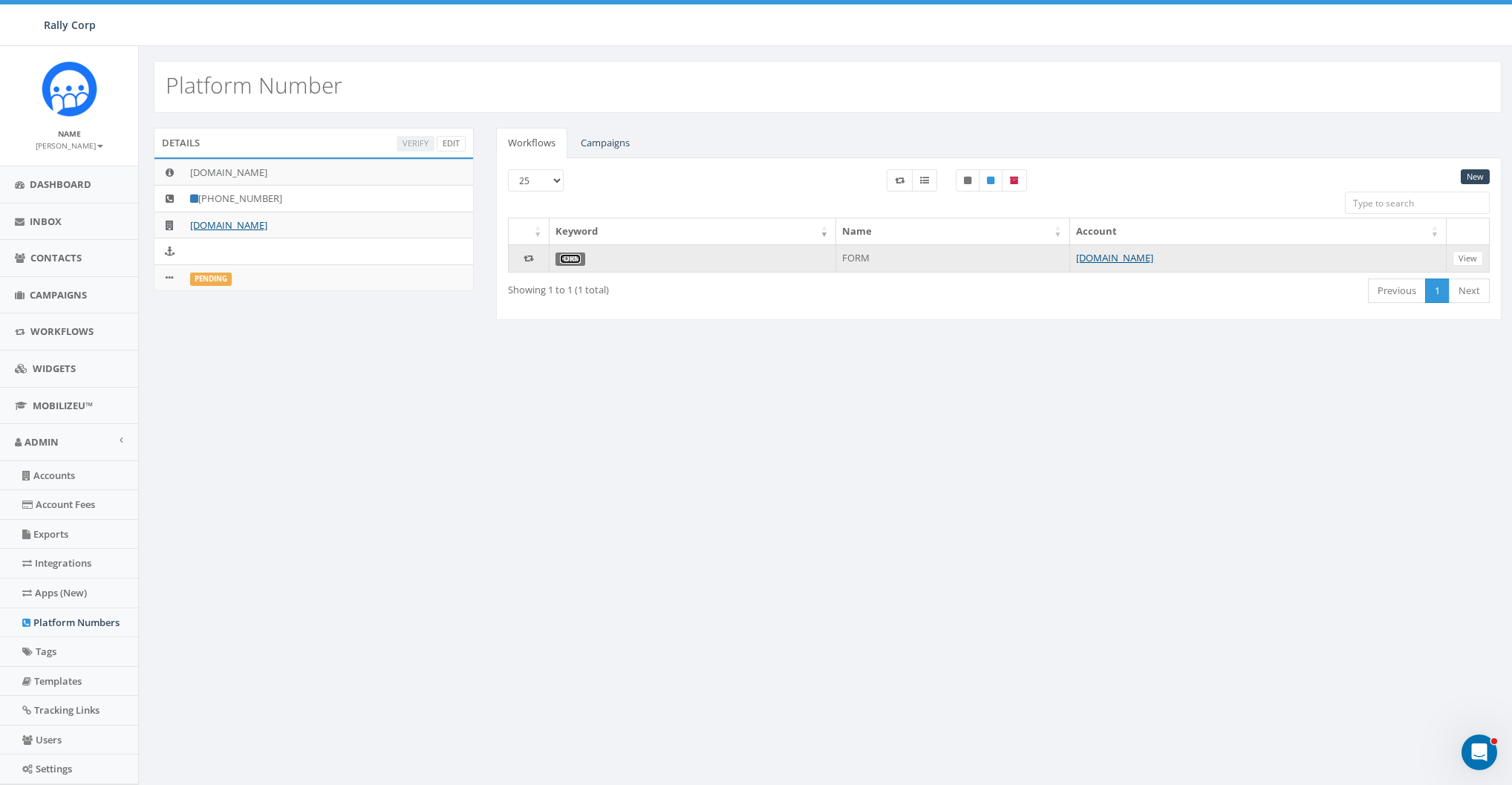
click at [570, 257] on link "FORM" at bounding box center [570, 259] width 20 height 10
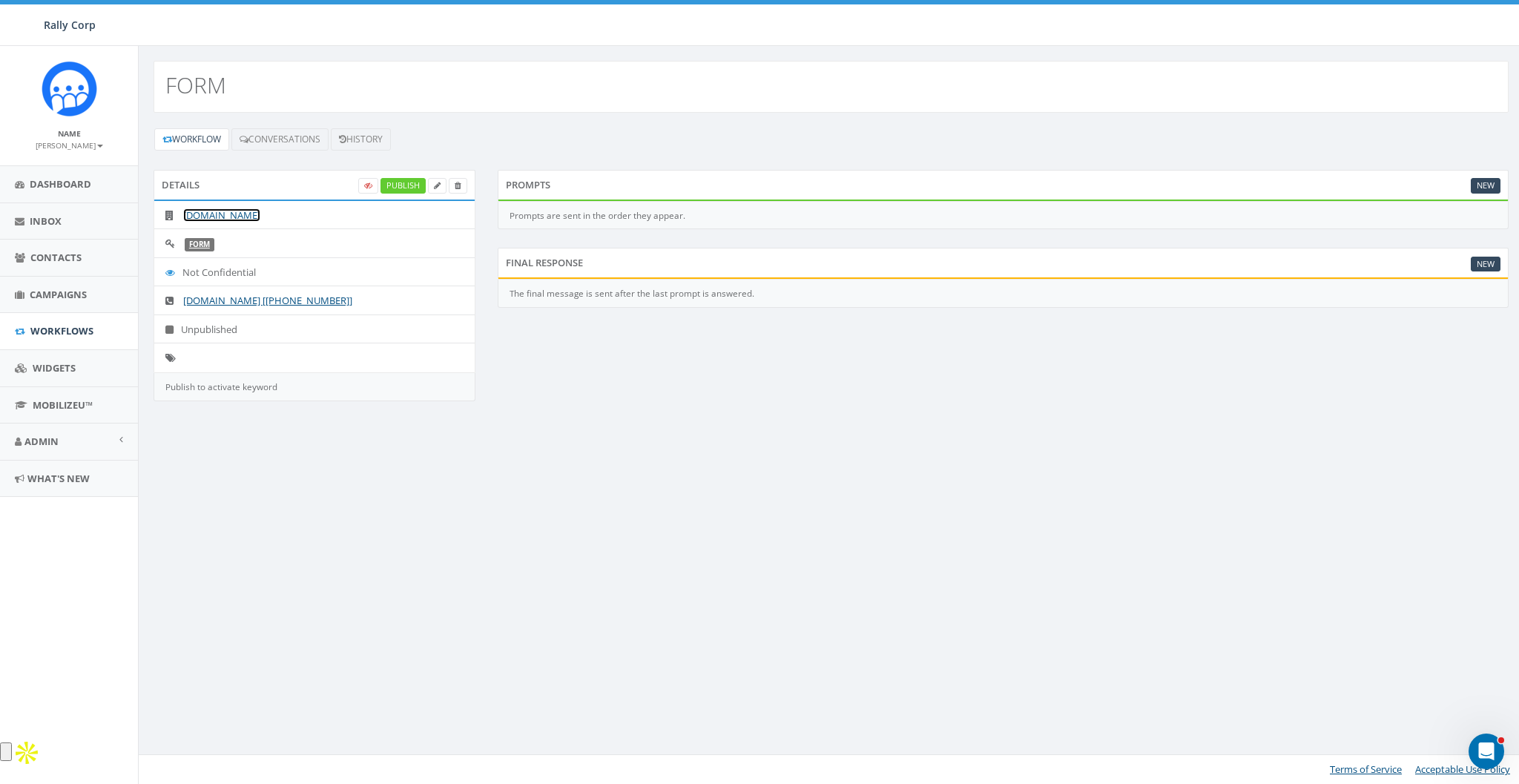
drag, startPoint x: 236, startPoint y: 213, endPoint x: 246, endPoint y: 212, distance: 10.0
click at [236, 213] on link "[DOMAIN_NAME]" at bounding box center [221, 215] width 77 height 13
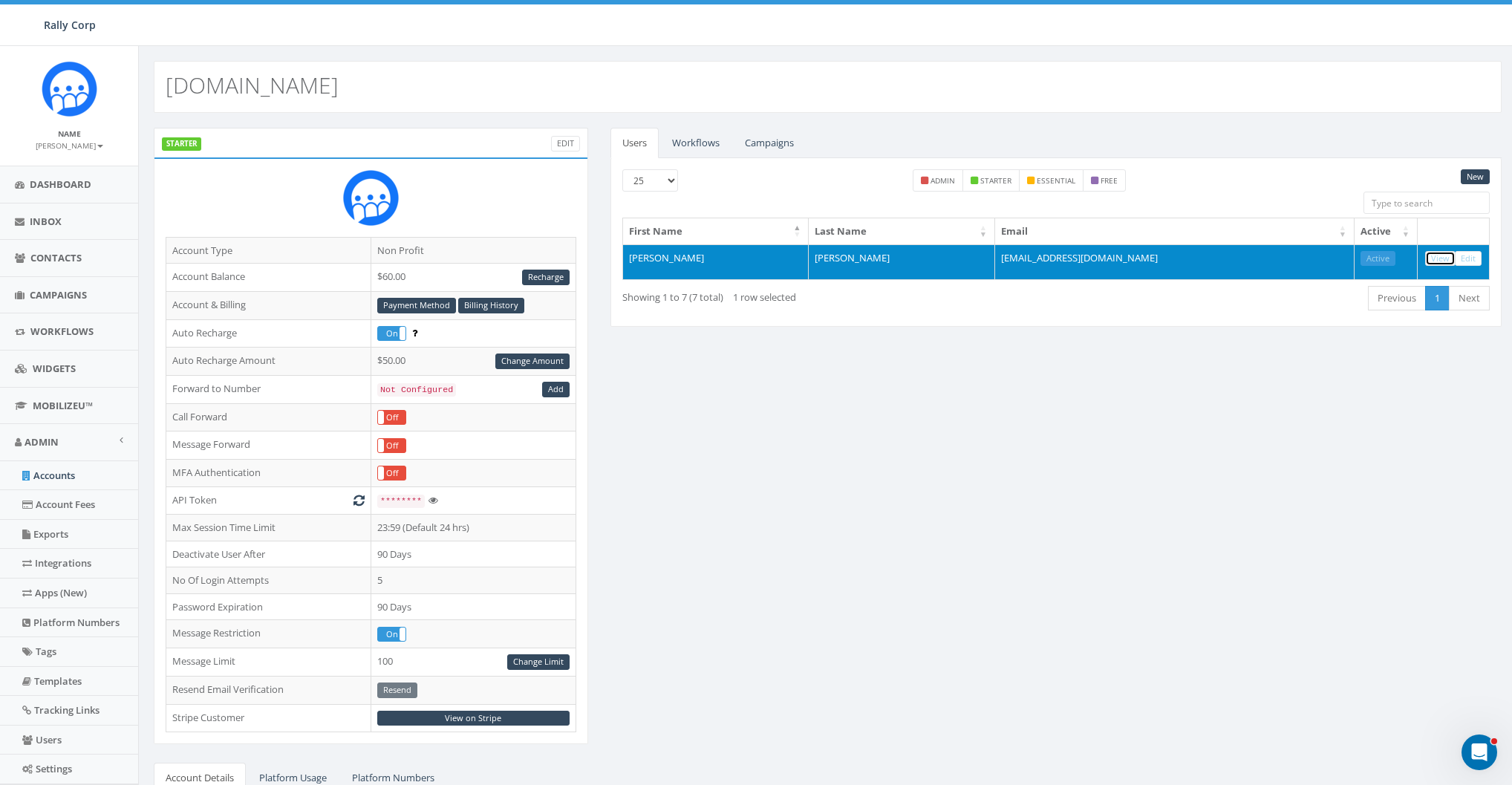
click at [1449, 254] on link "View" at bounding box center [1440, 258] width 30 height 16
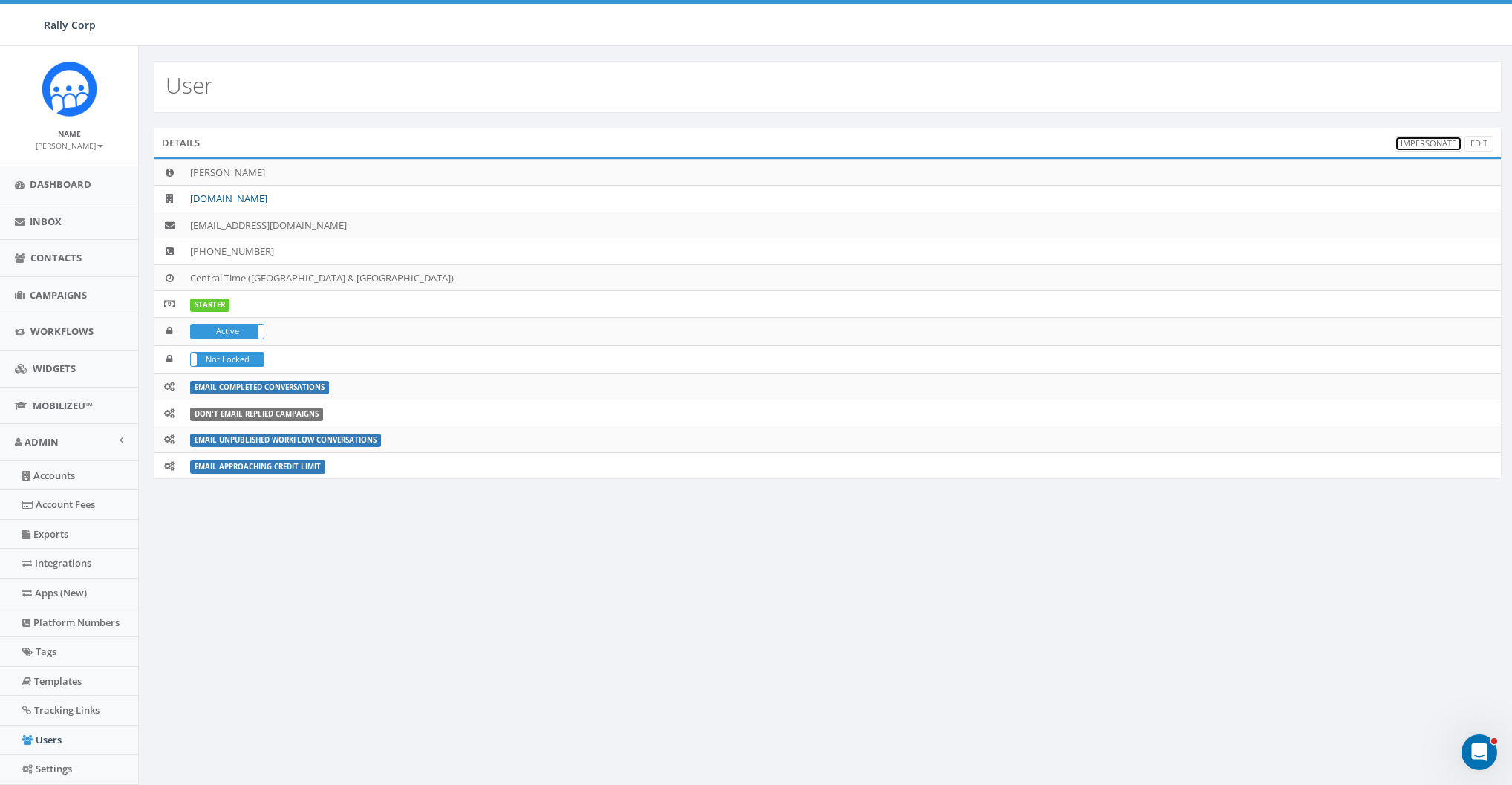
click at [1429, 141] on link "Impersonate" at bounding box center [1429, 143] width 68 height 16
